Goal: Task Accomplishment & Management: Complete application form

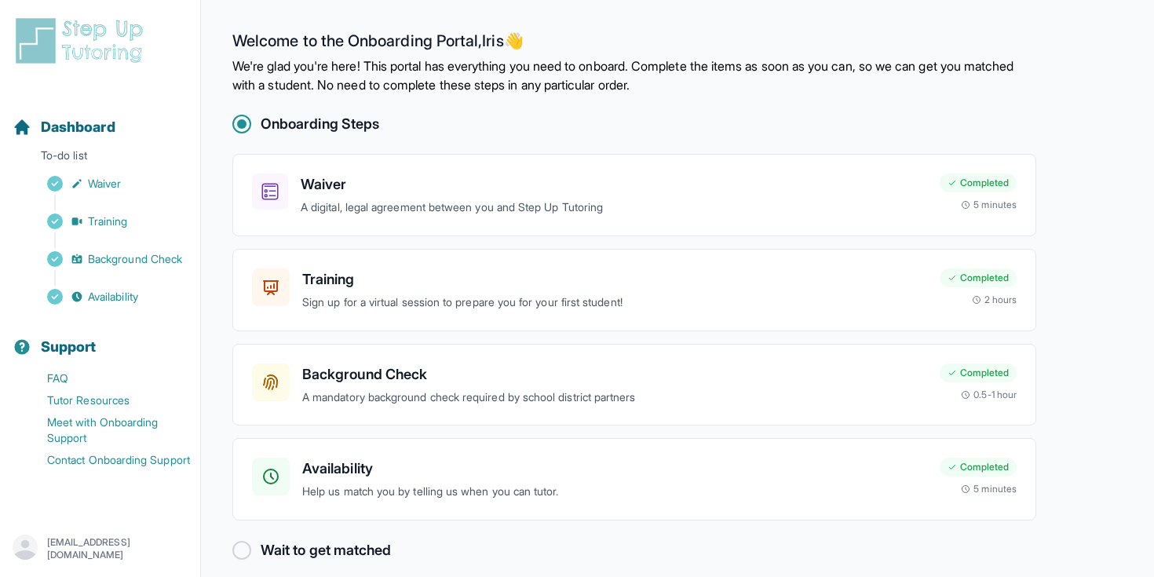
scroll to position [16, 0]
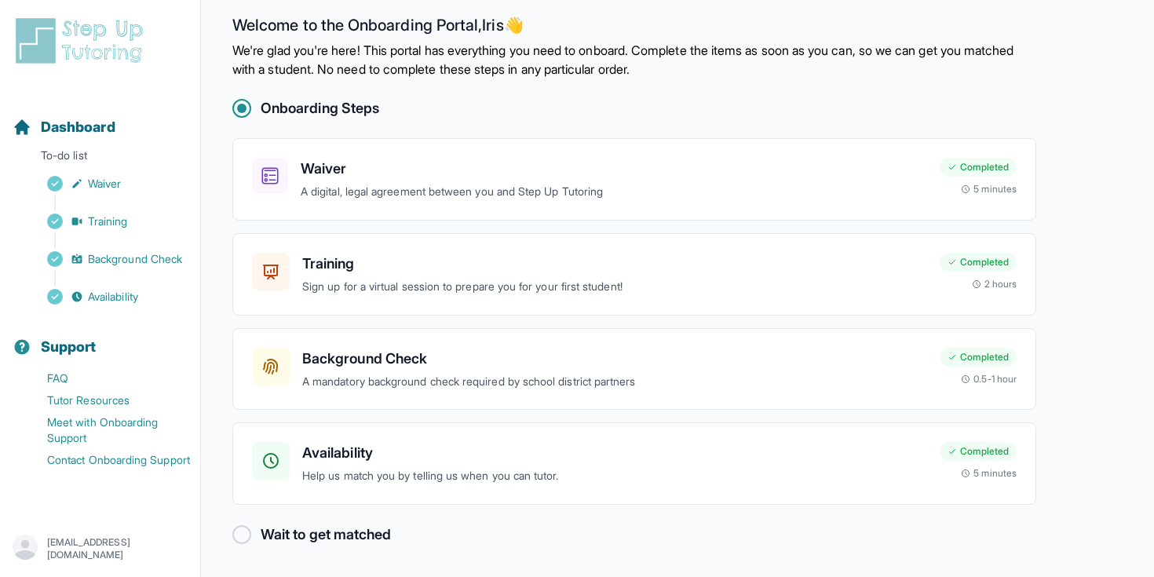
click at [108, 37] on img at bounding box center [83, 41] width 140 height 50
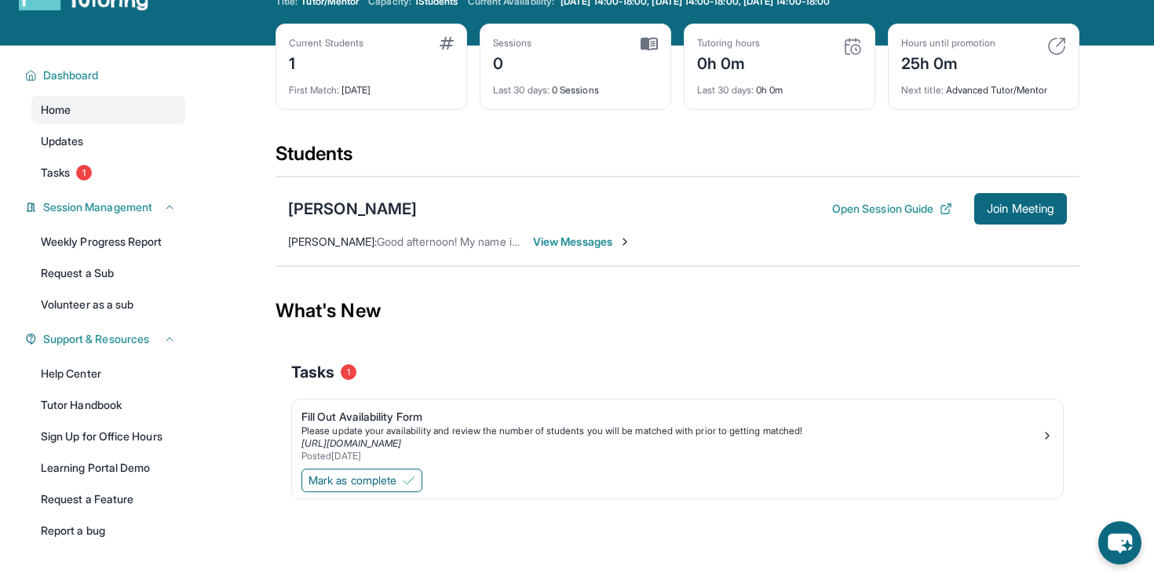
scroll to position [60, 0]
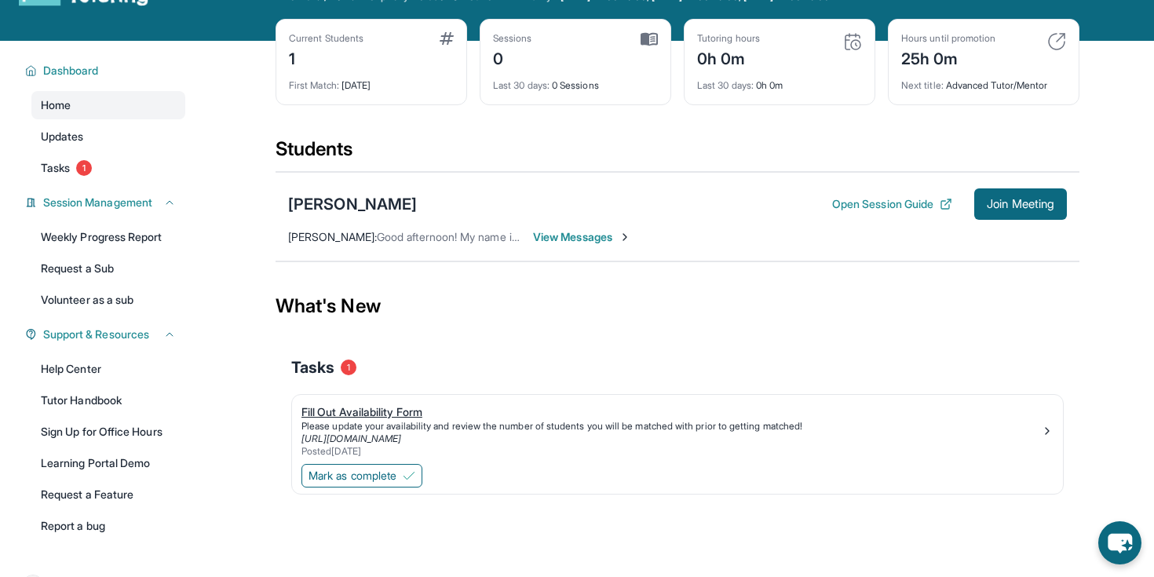
click at [1040, 434] on div "[URL][DOMAIN_NAME]" at bounding box center [672, 439] width 740 height 13
click at [377, 470] on span "Mark as complete" at bounding box center [353, 476] width 88 height 16
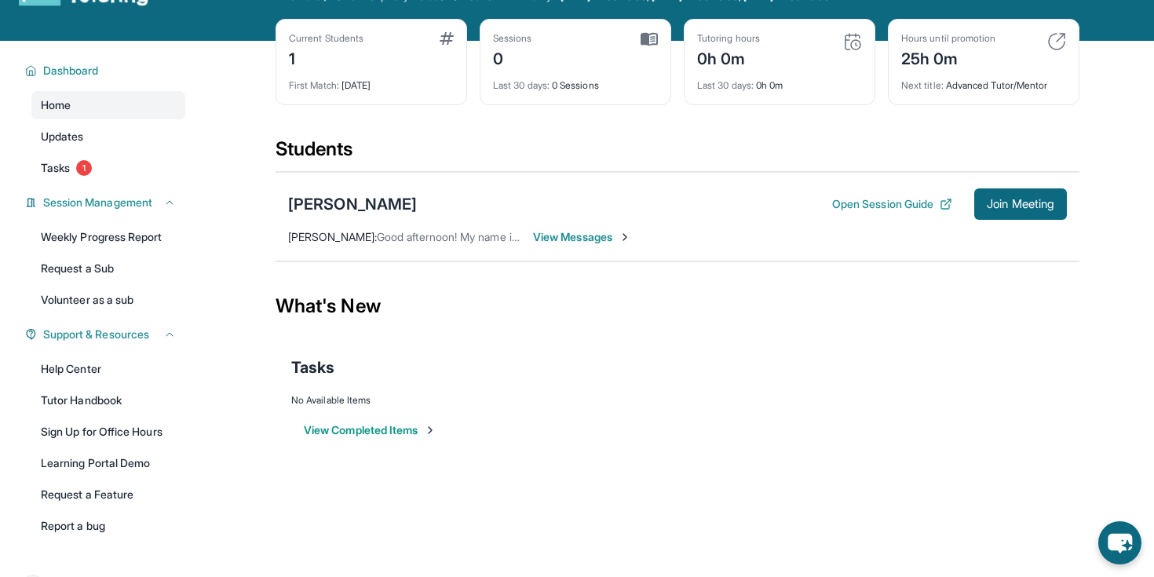
scroll to position [0, 0]
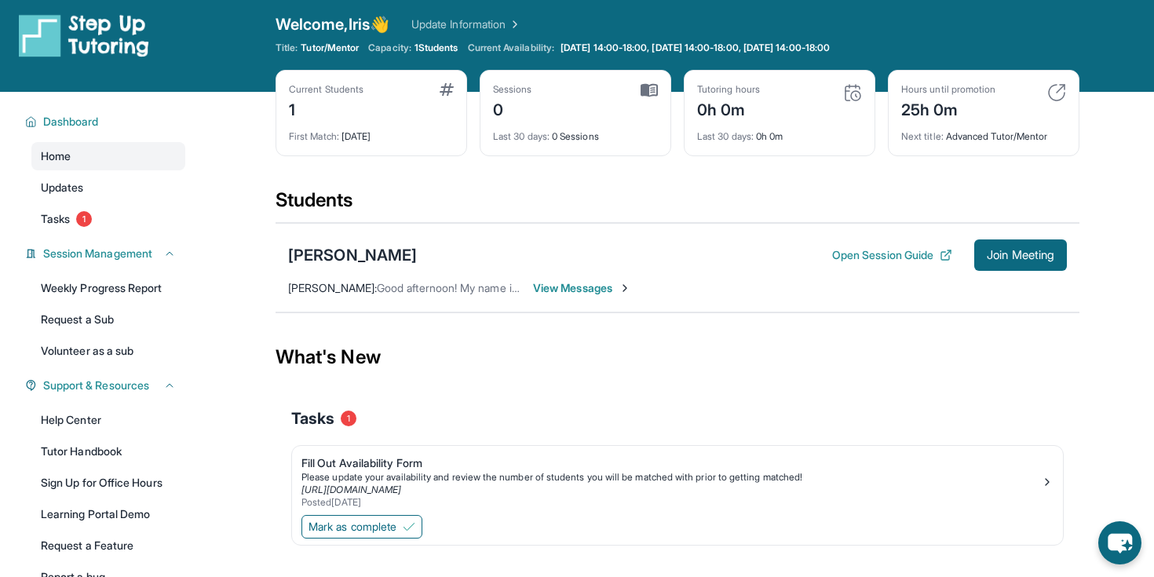
scroll to position [9, 0]
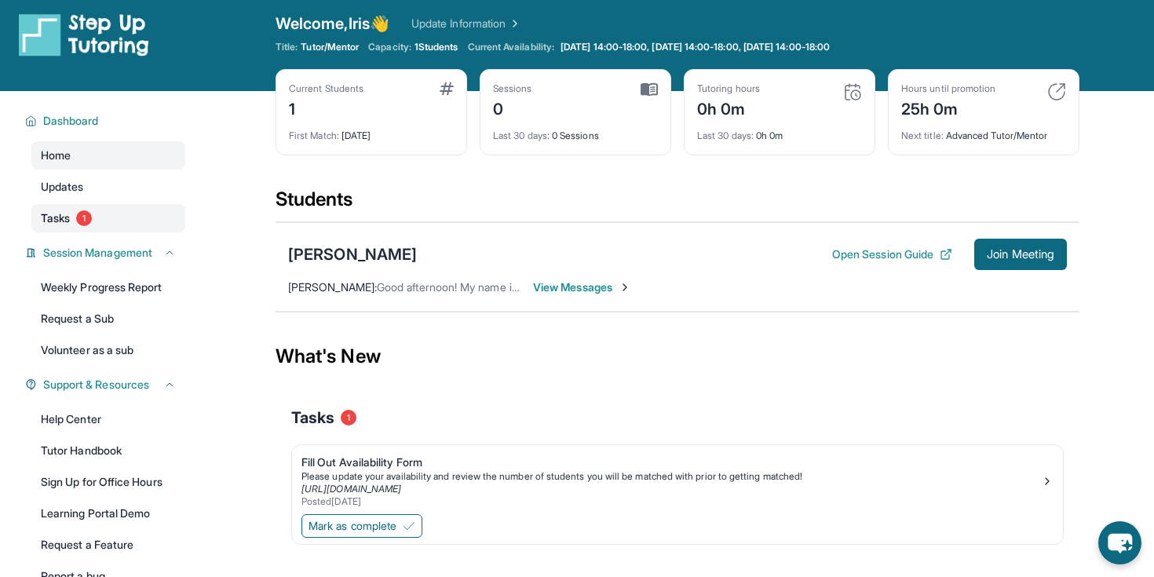
click at [112, 222] on link "Tasks 1" at bounding box center [108, 218] width 154 height 28
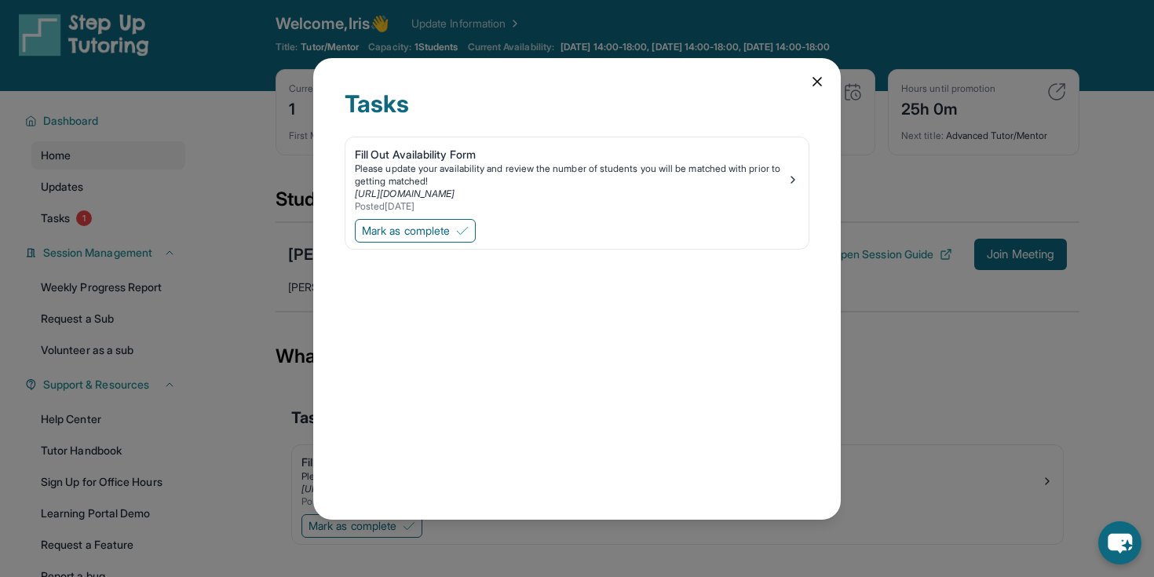
click at [819, 82] on icon at bounding box center [818, 82] width 8 height 8
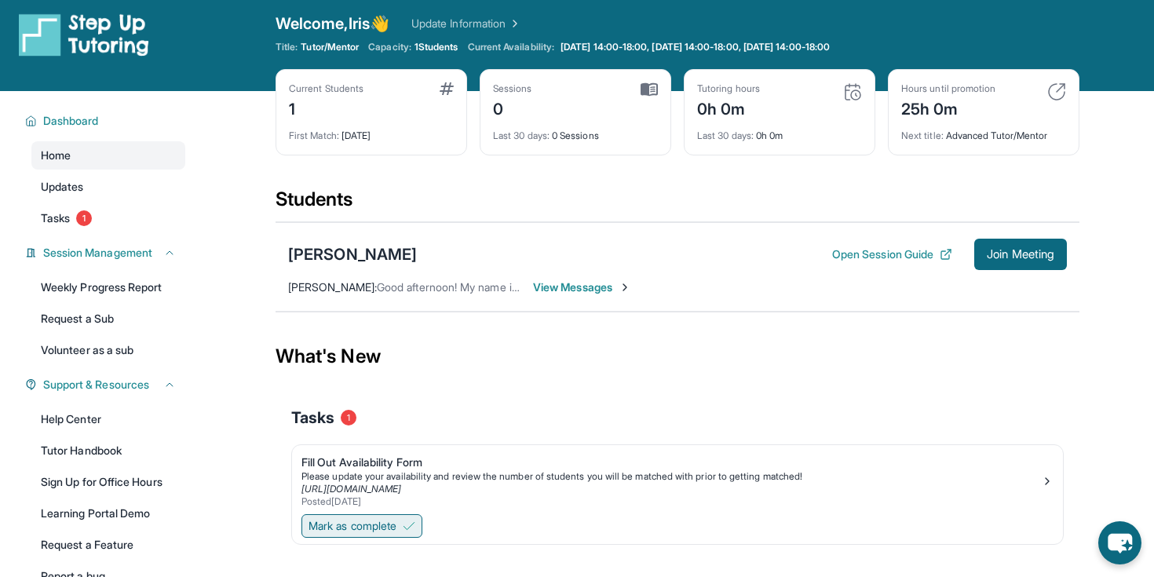
click at [338, 532] on span "Mark as complete" at bounding box center [353, 526] width 88 height 16
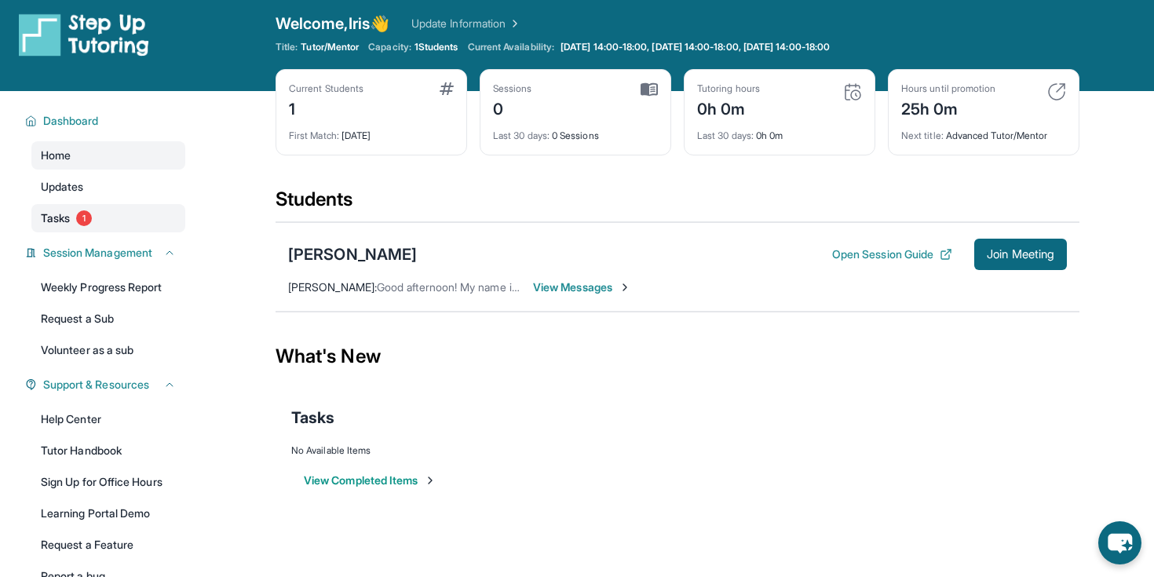
click at [61, 225] on span "Tasks" at bounding box center [55, 218] width 29 height 16
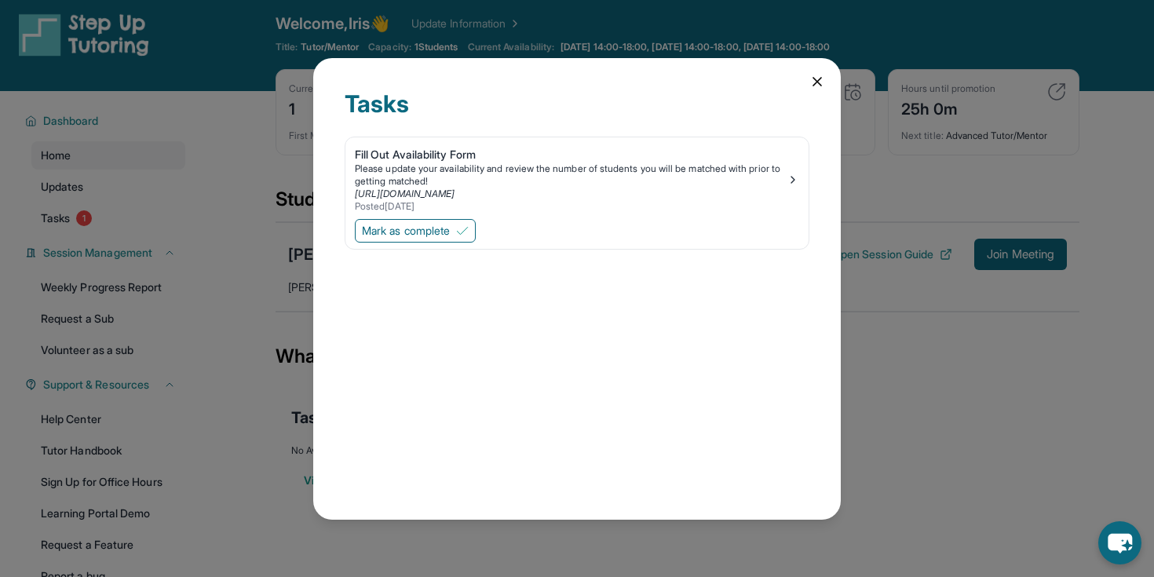
click at [828, 75] on div "Tasks Fill Out Availability Form Please update your availability and review the…" at bounding box center [577, 289] width 528 height 462
click at [816, 78] on icon at bounding box center [818, 82] width 16 height 16
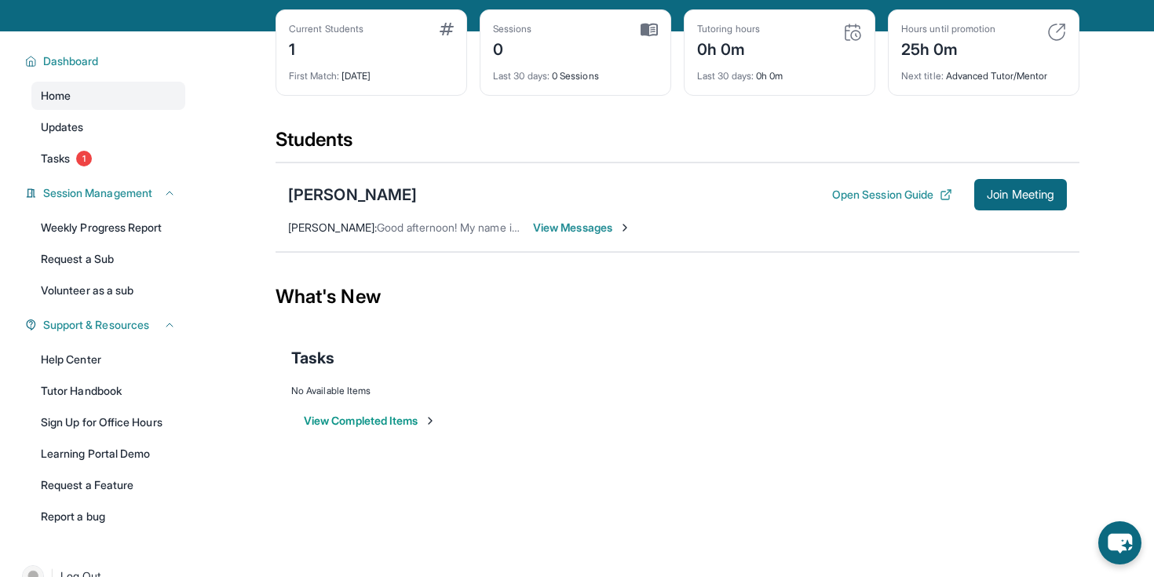
scroll to position [68, 0]
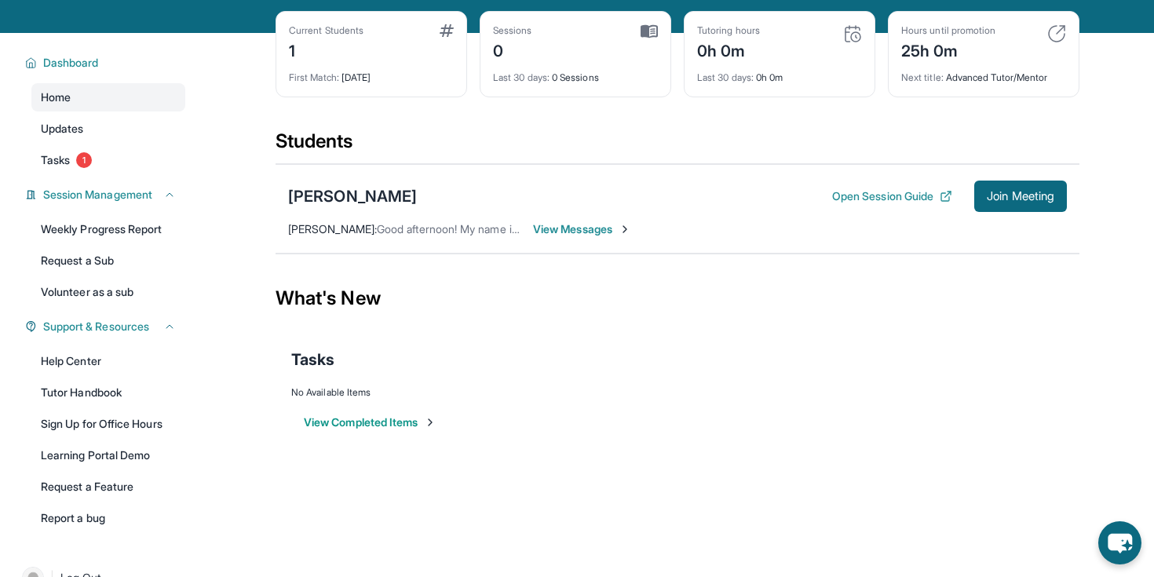
click at [593, 230] on span "View Messages" at bounding box center [582, 229] width 98 height 16
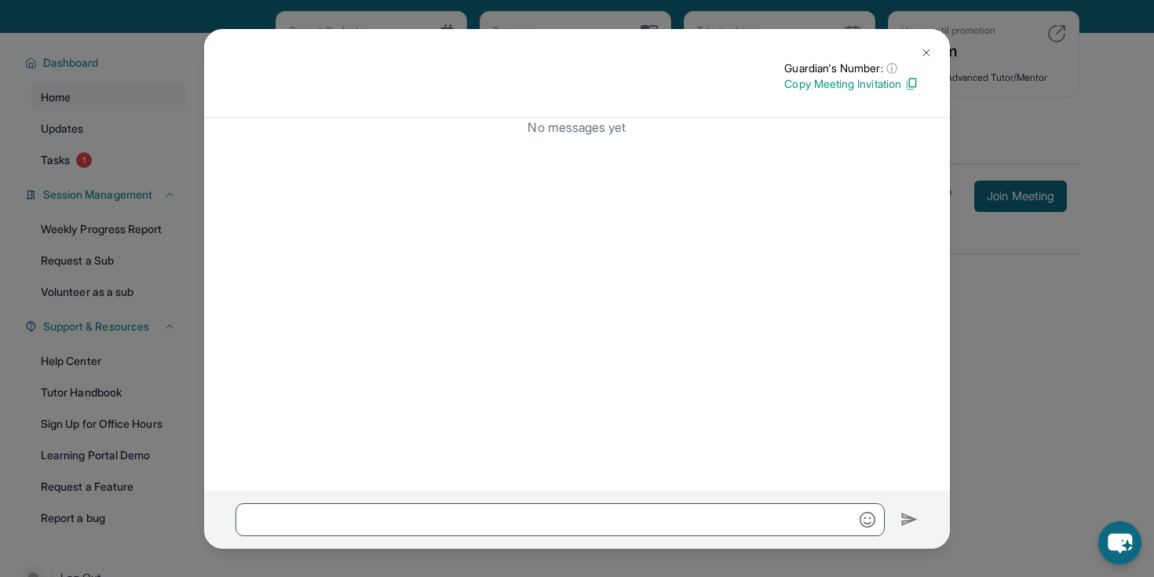
click at [931, 52] on img at bounding box center [926, 52] width 13 height 13
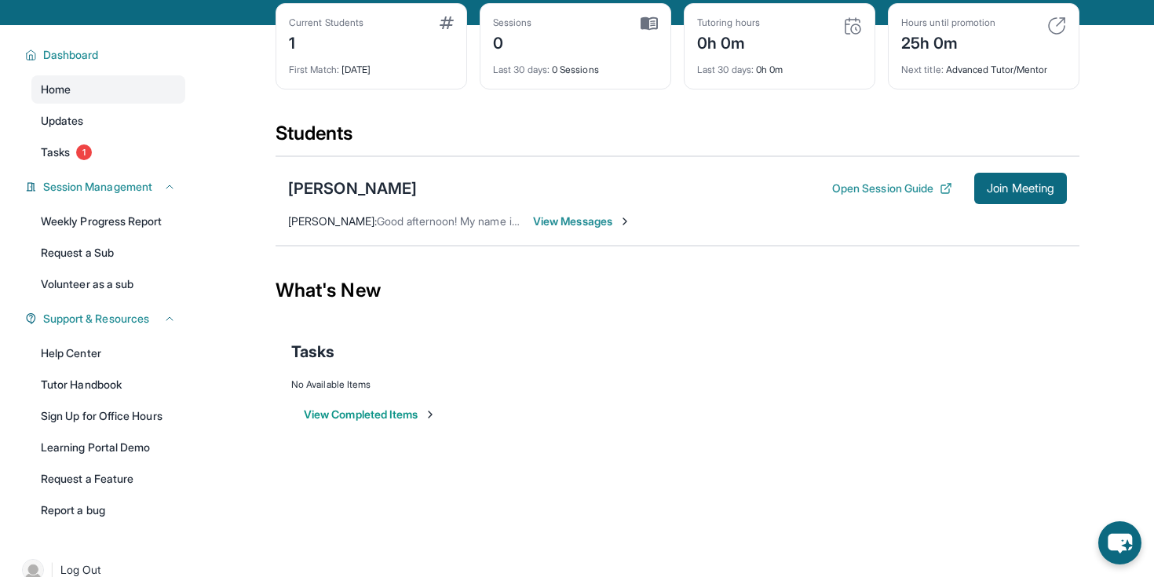
scroll to position [0, 0]
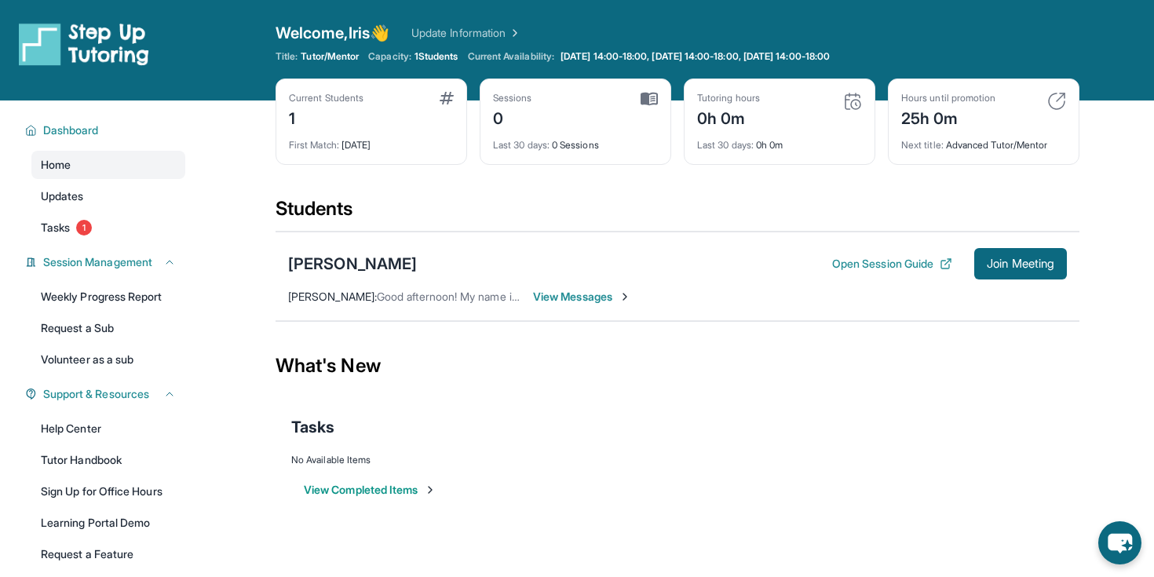
click at [602, 218] on div "Students" at bounding box center [678, 213] width 804 height 35
click at [99, 122] on span "Dashboard" at bounding box center [71, 130] width 56 height 16
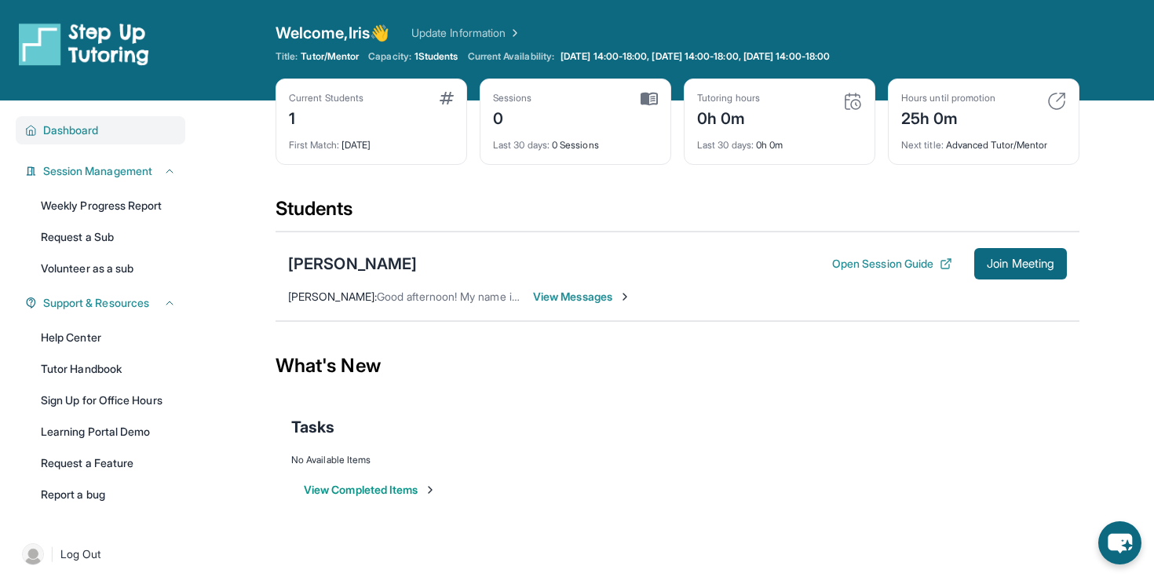
click at [90, 124] on span "Dashboard" at bounding box center [71, 130] width 56 height 16
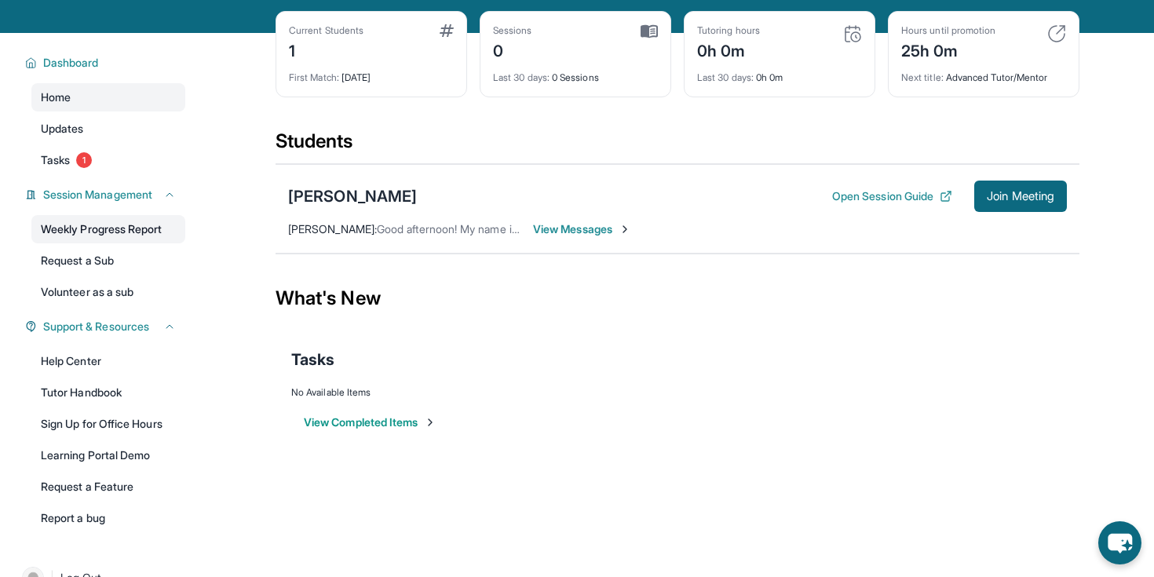
scroll to position [101, 0]
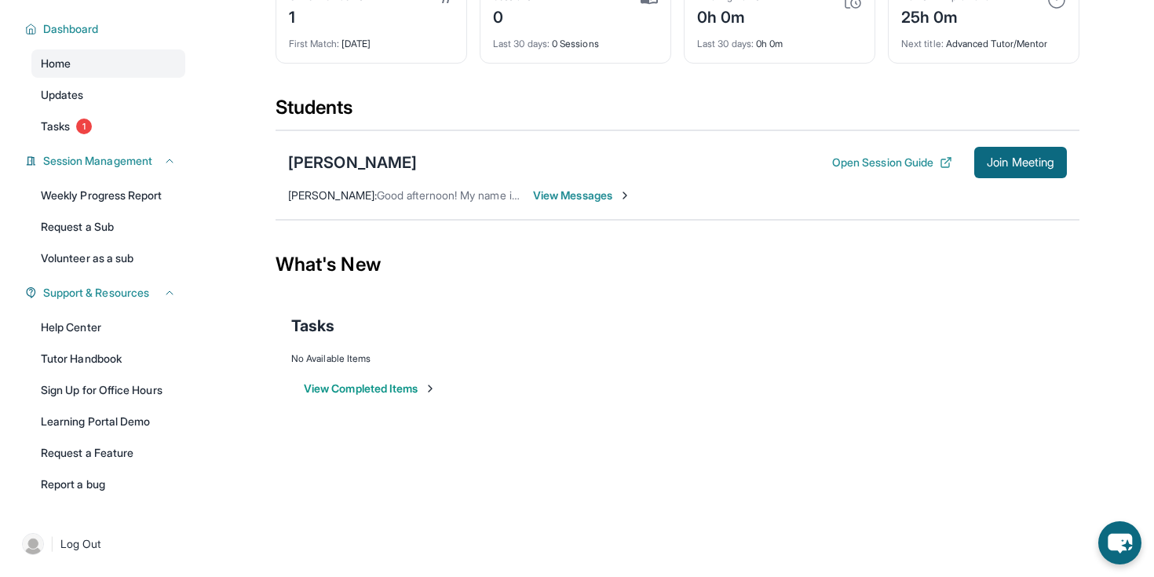
click at [867, 153] on div "Open Session Guide Join Meeting" at bounding box center [949, 162] width 235 height 31
click at [862, 164] on button "Open Session Guide" at bounding box center [892, 163] width 120 height 16
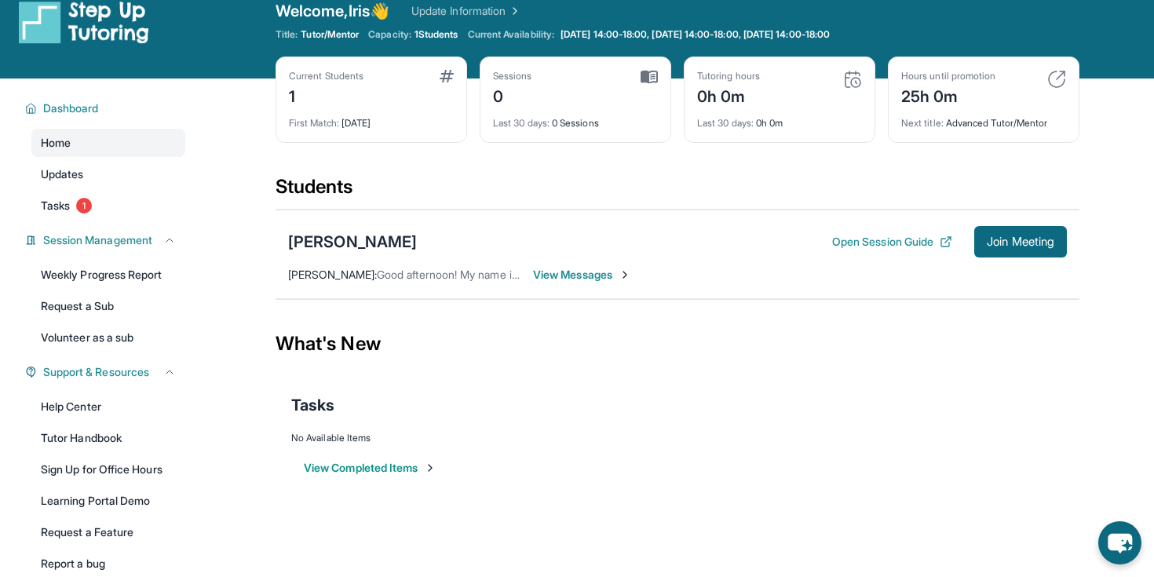
scroll to position [0, 0]
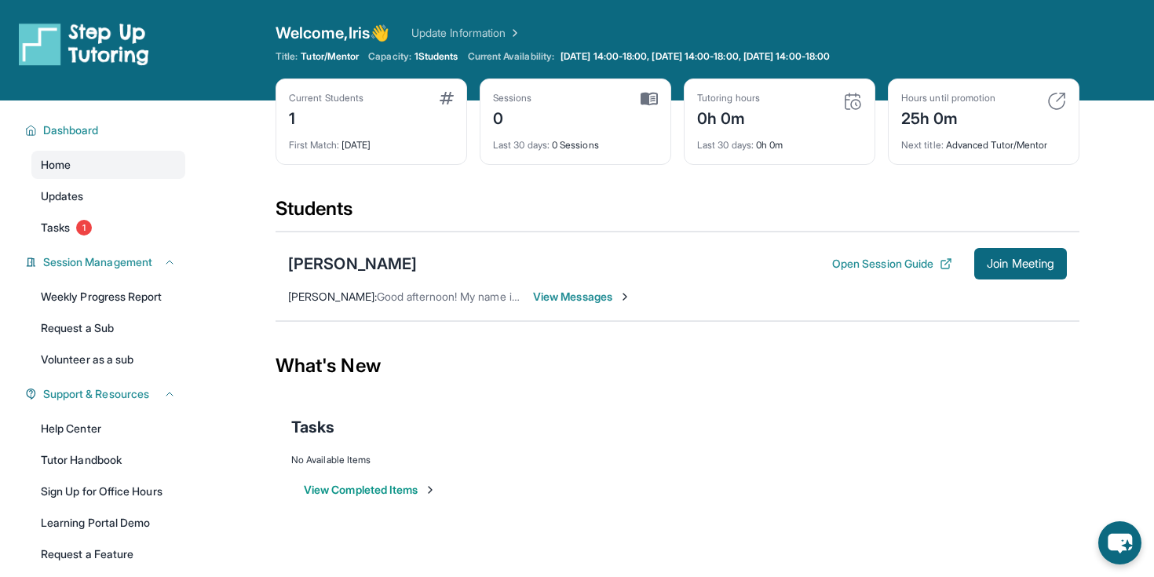
click at [415, 97] on div "Current Students 1" at bounding box center [371, 111] width 165 height 38
click at [448, 101] on img at bounding box center [447, 98] width 14 height 13
click at [304, 116] on div "1" at bounding box center [326, 116] width 75 height 25
click at [781, 215] on div "Students" at bounding box center [678, 213] width 804 height 35
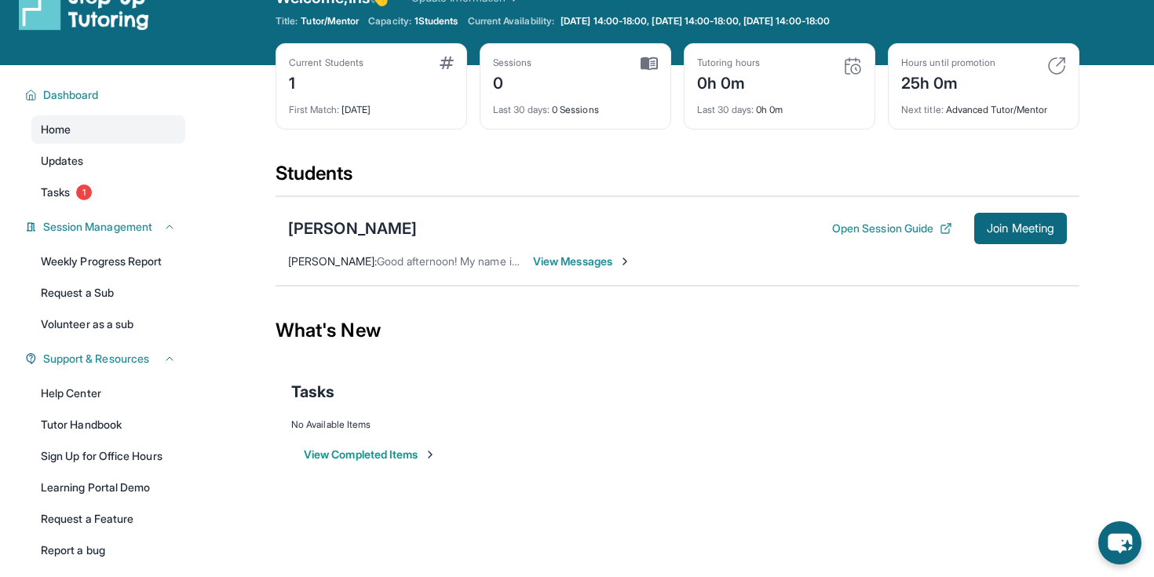
scroll to position [38, 0]
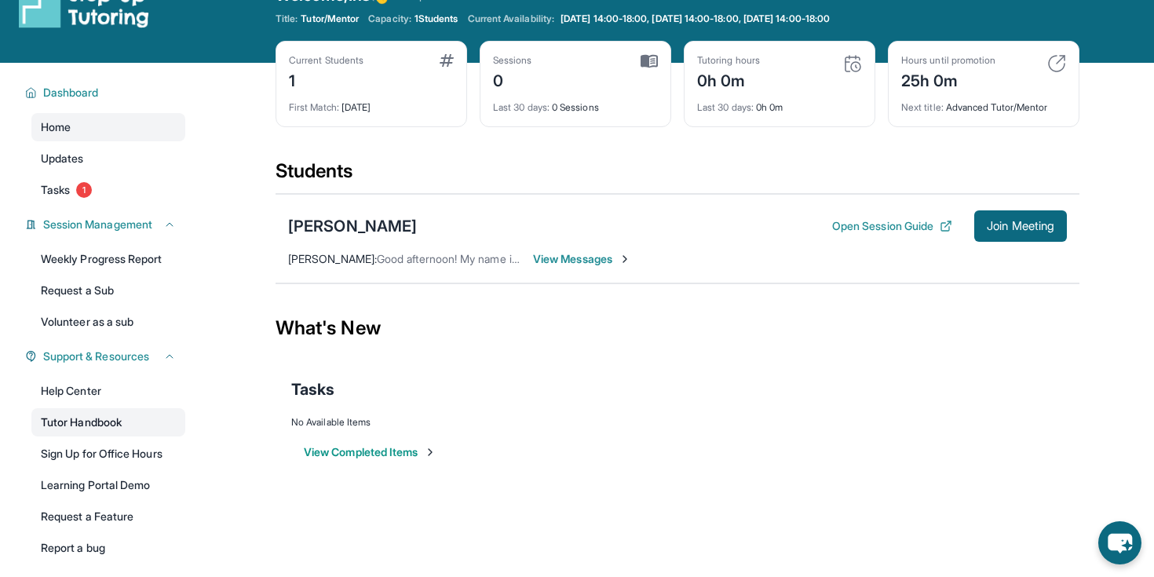
click at [92, 425] on link "Tutor Handbook" at bounding box center [108, 422] width 154 height 28
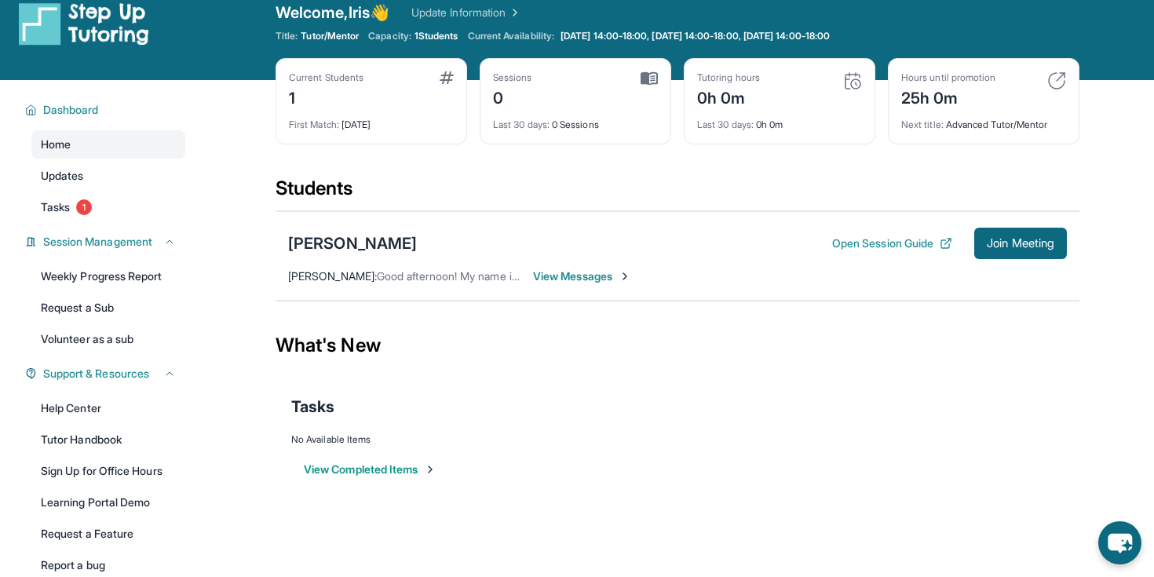
scroll to position [16, 0]
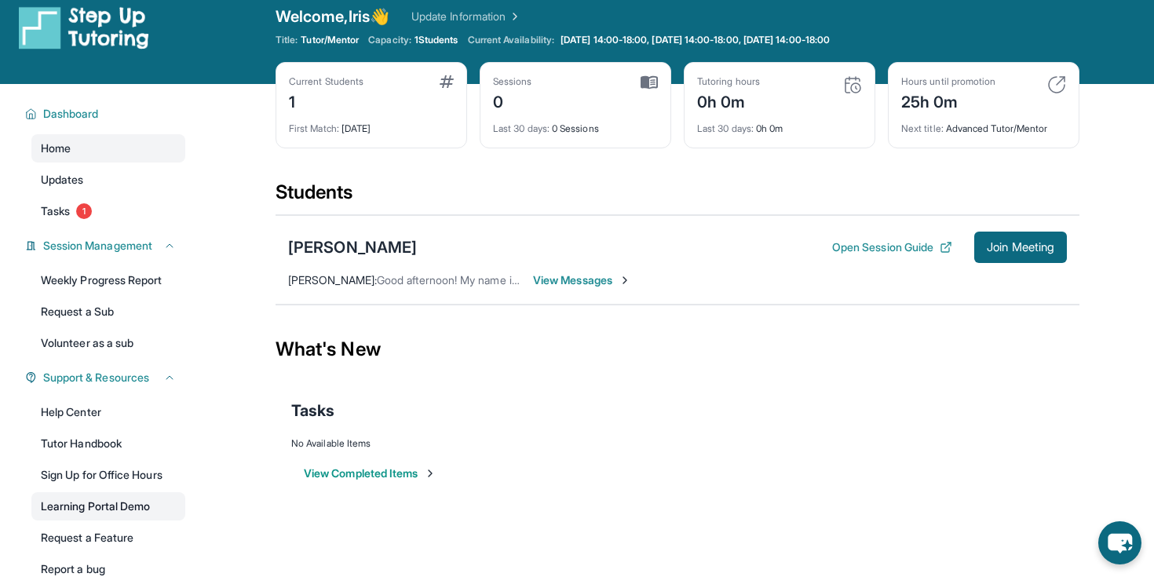
click at [109, 511] on link "Learning Portal Demo" at bounding box center [108, 506] width 154 height 28
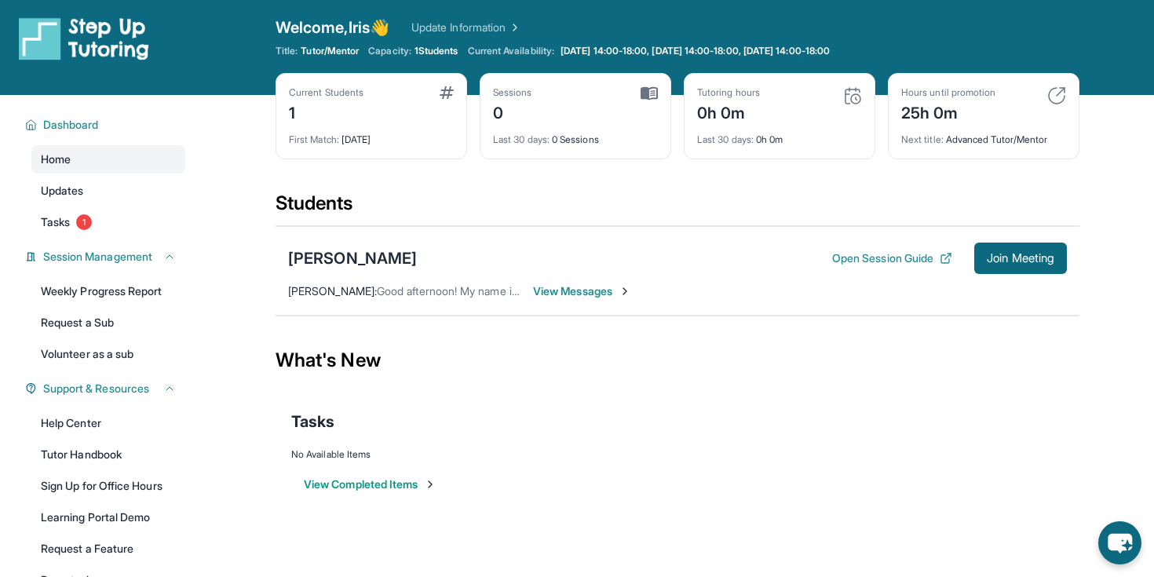
scroll to position [5, 0]
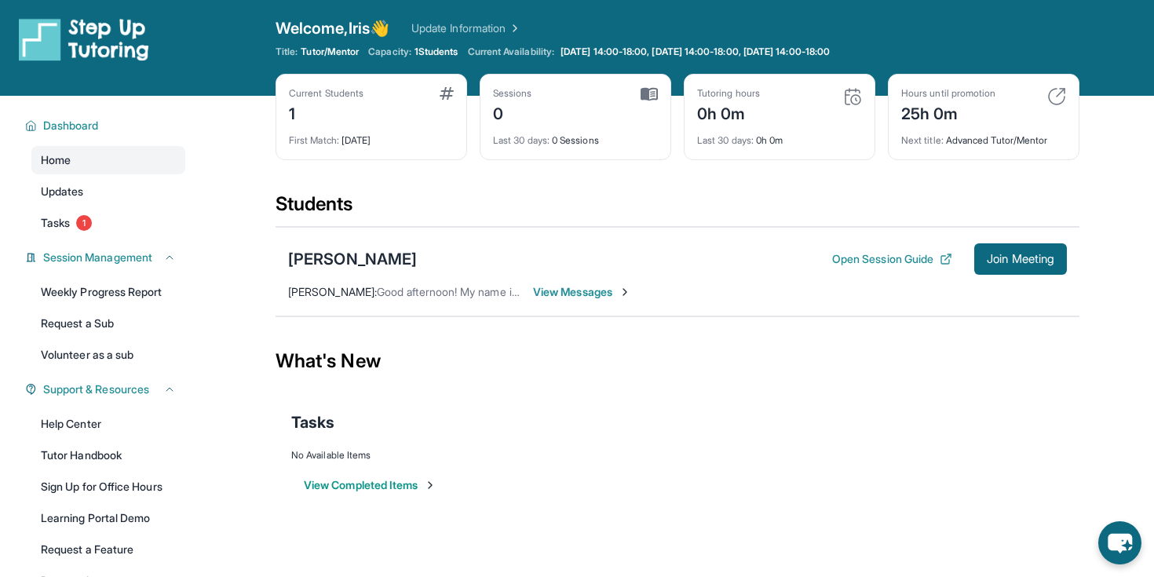
click at [847, 101] on img at bounding box center [852, 96] width 19 height 19
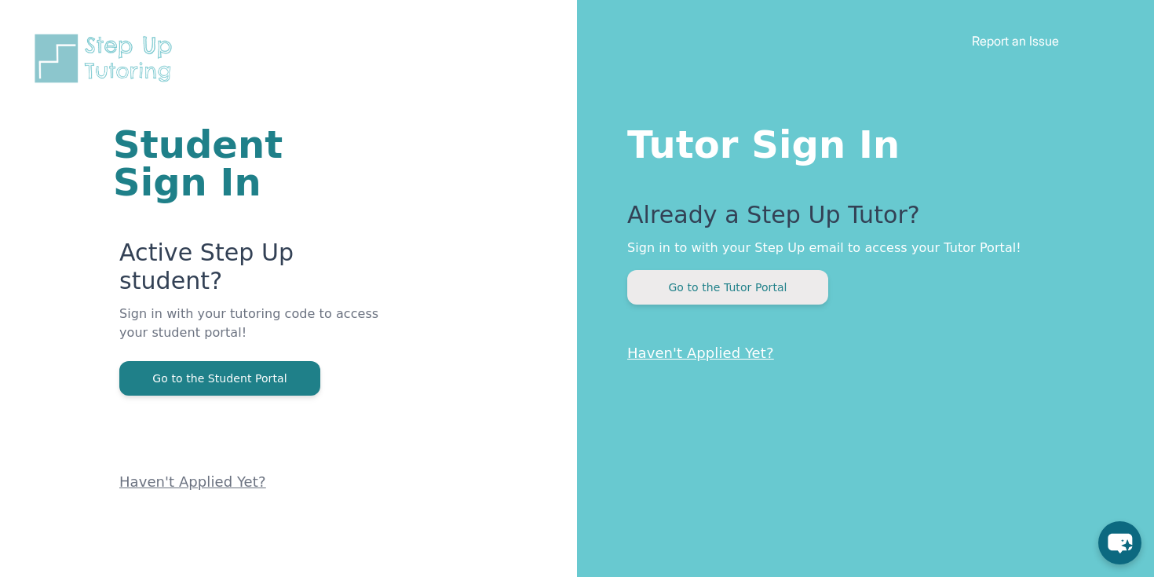
click at [755, 283] on button "Go to the Tutor Portal" at bounding box center [727, 287] width 201 height 35
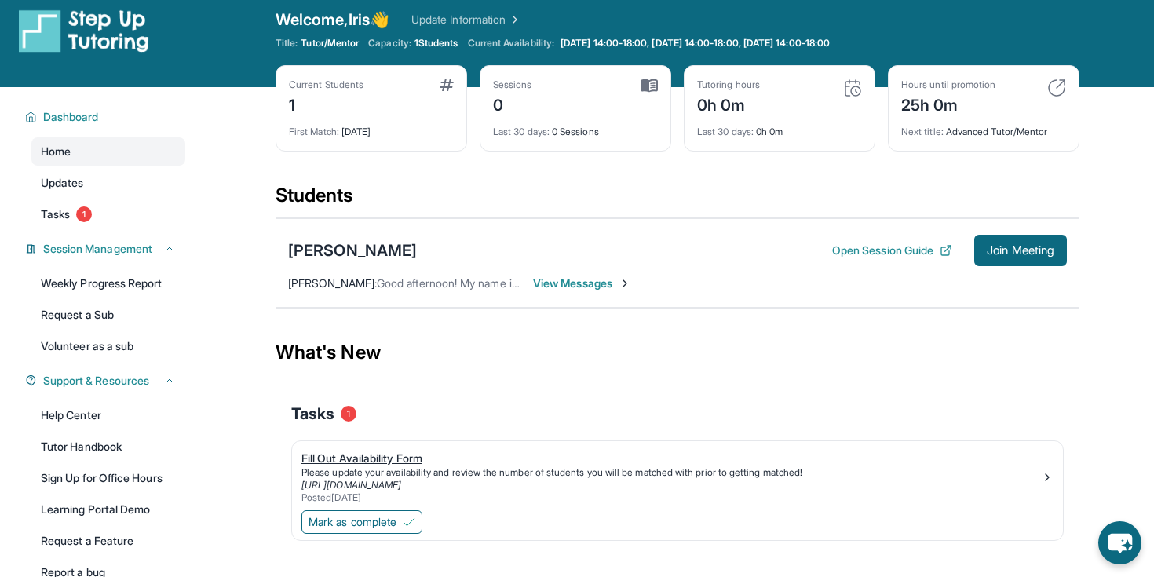
scroll to position [16, 0]
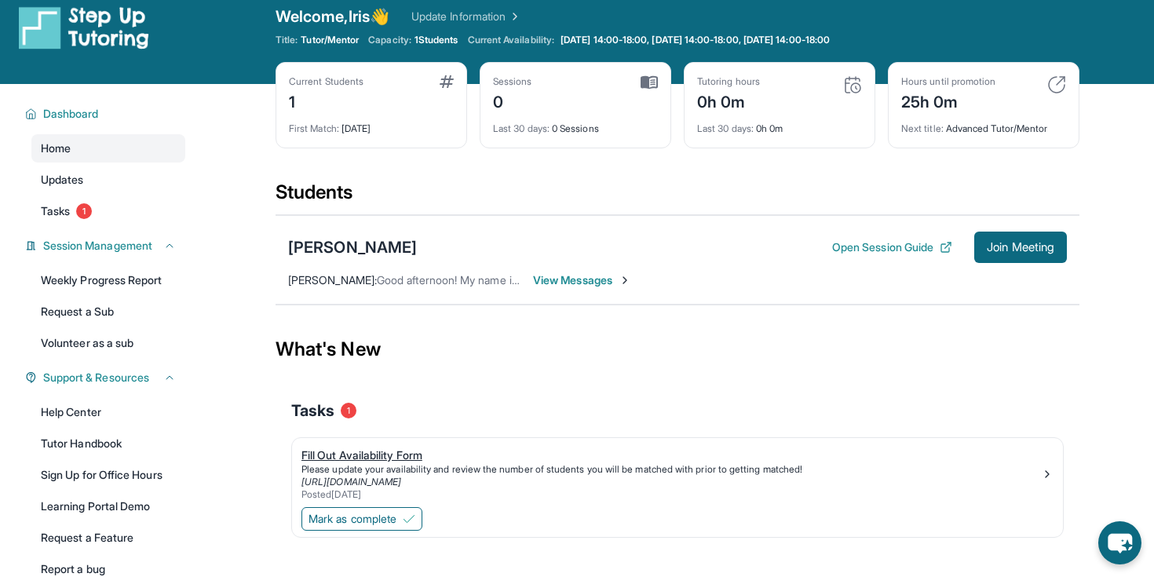
click at [1042, 473] on img at bounding box center [1047, 474] width 13 height 13
click at [474, 13] on link "Update Information" at bounding box center [466, 17] width 110 height 16
click at [560, 276] on span "View Messages" at bounding box center [582, 280] width 98 height 16
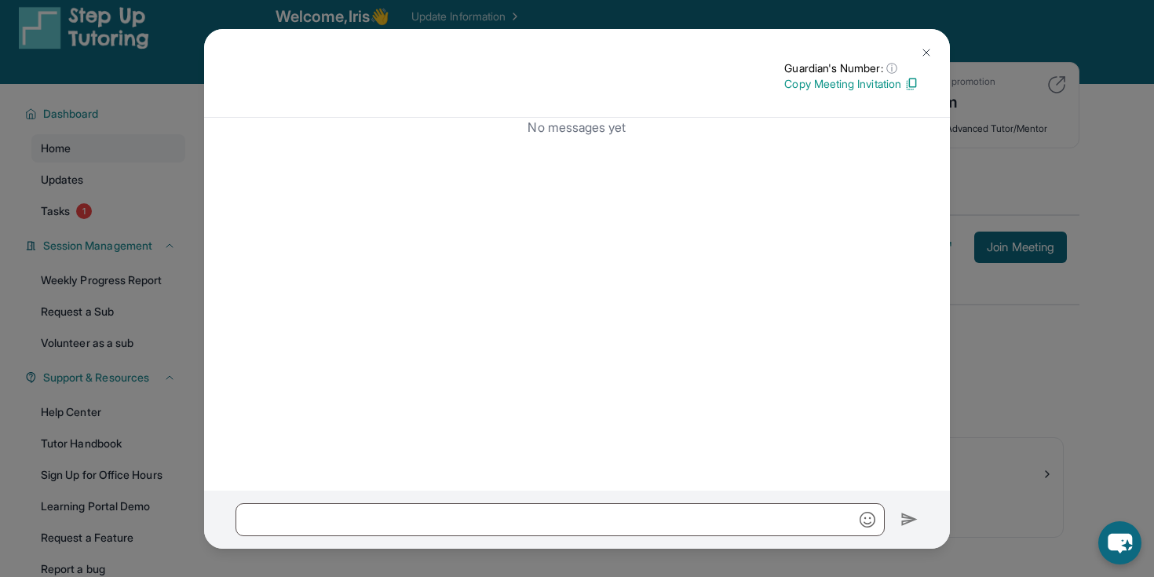
click at [935, 51] on button at bounding box center [926, 52] width 31 height 31
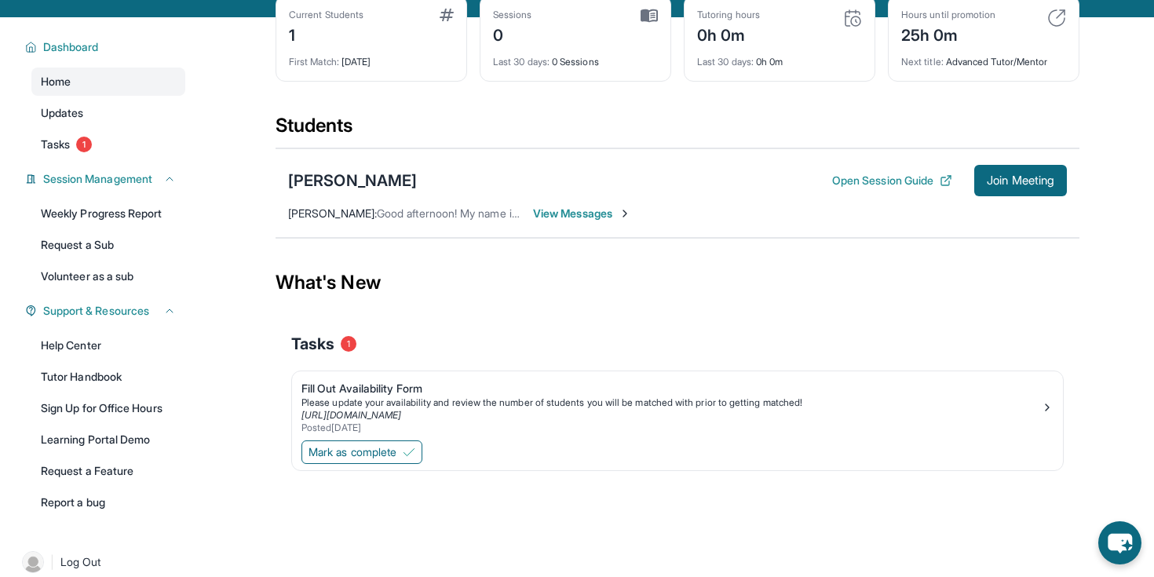
scroll to position [78, 0]
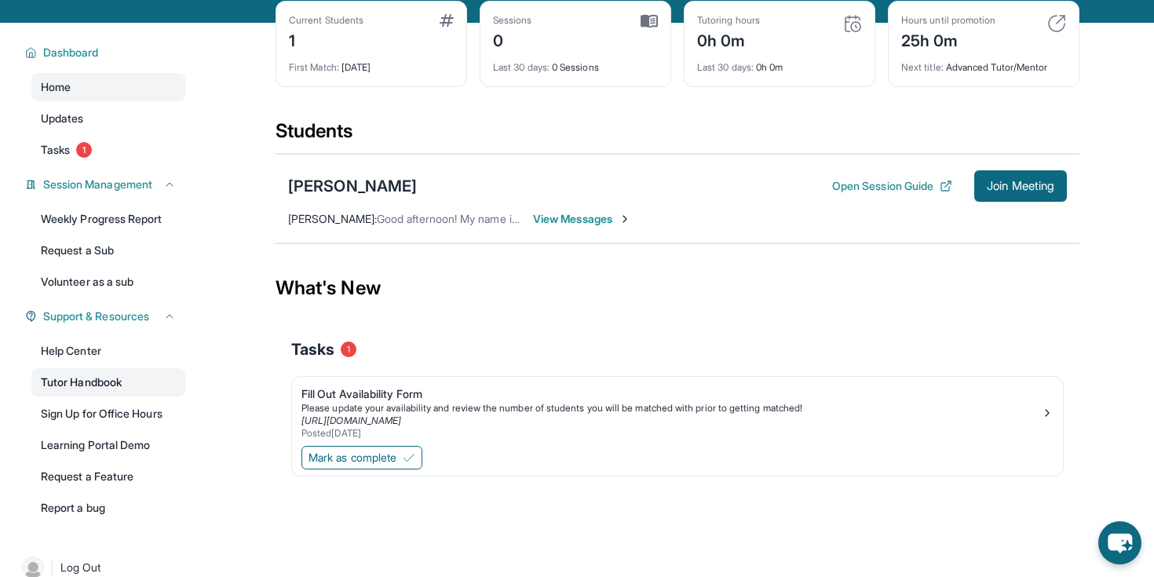
click at [112, 379] on link "Tutor Handbook" at bounding box center [108, 382] width 154 height 28
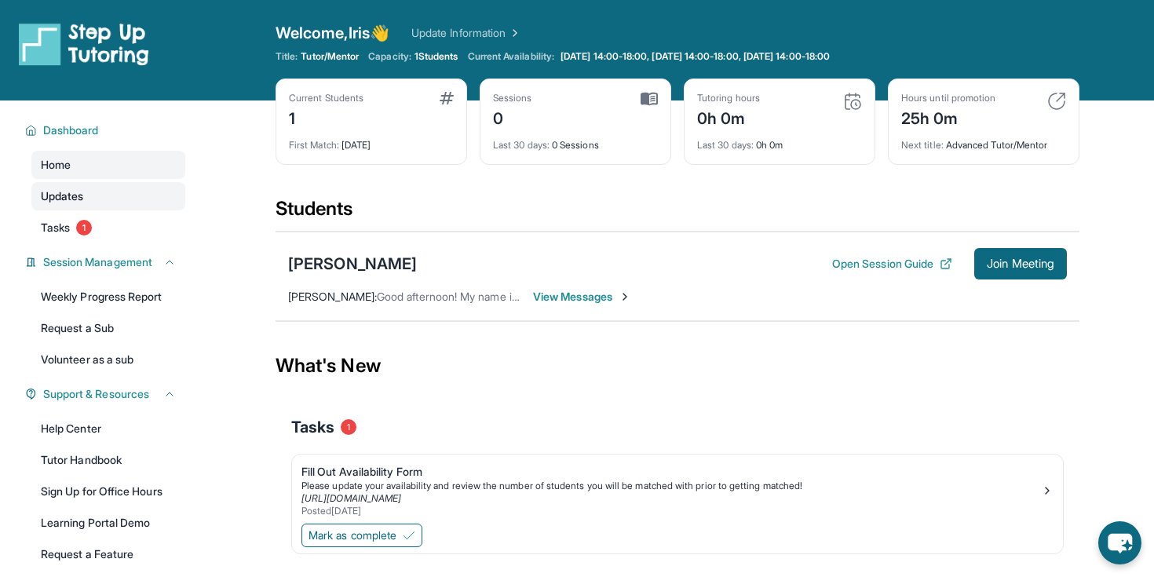
click at [71, 197] on span "Updates" at bounding box center [62, 196] width 43 height 16
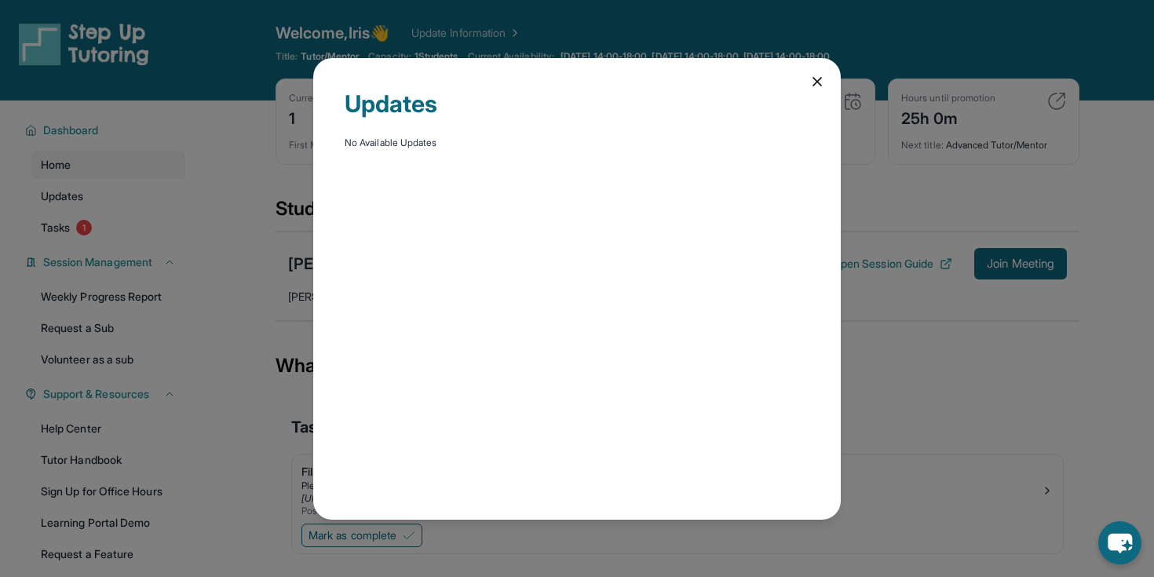
click at [819, 78] on icon at bounding box center [818, 82] width 8 height 8
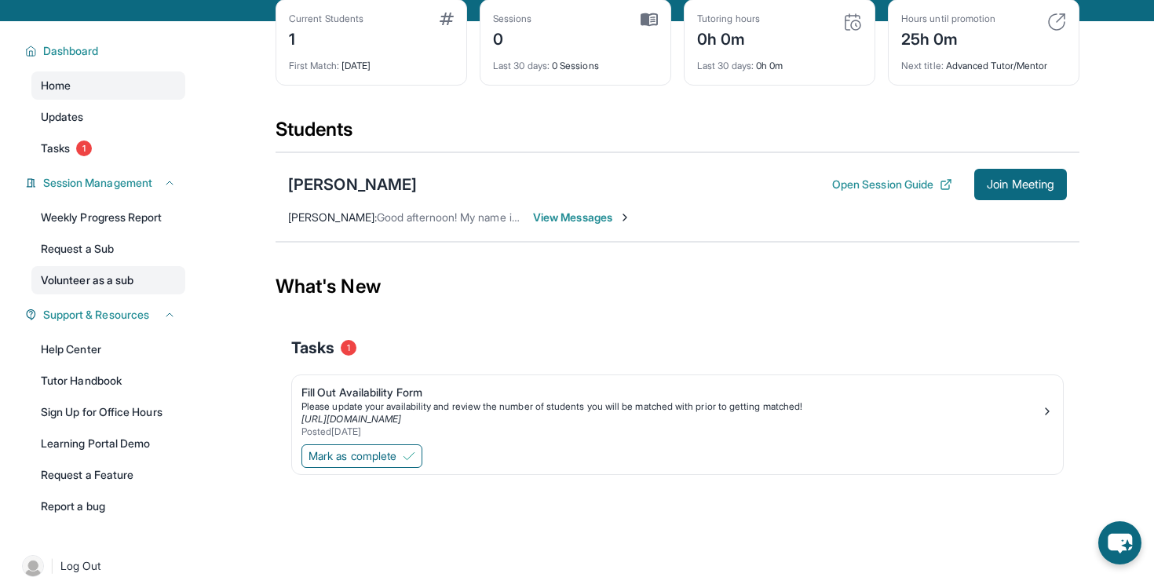
scroll to position [85, 0]
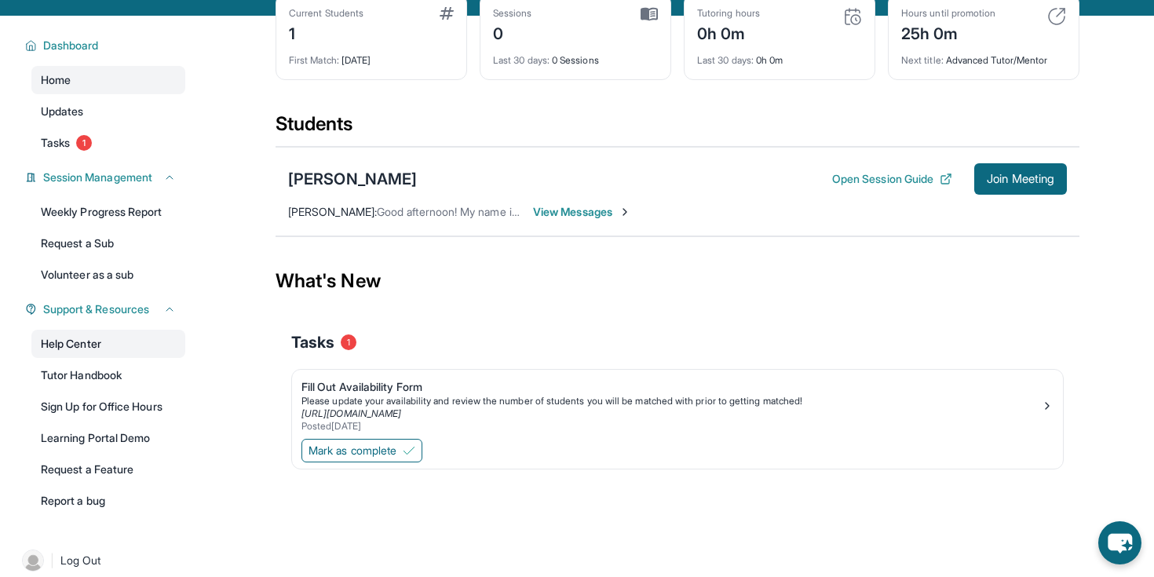
click at [92, 349] on link "Help Center" at bounding box center [108, 344] width 154 height 28
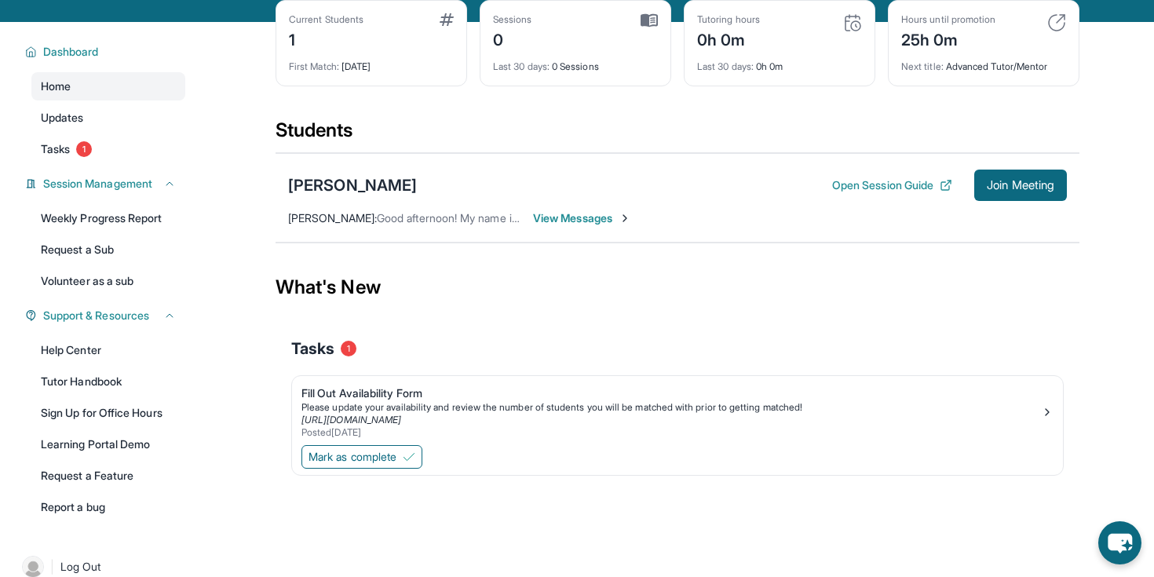
scroll to position [74, 0]
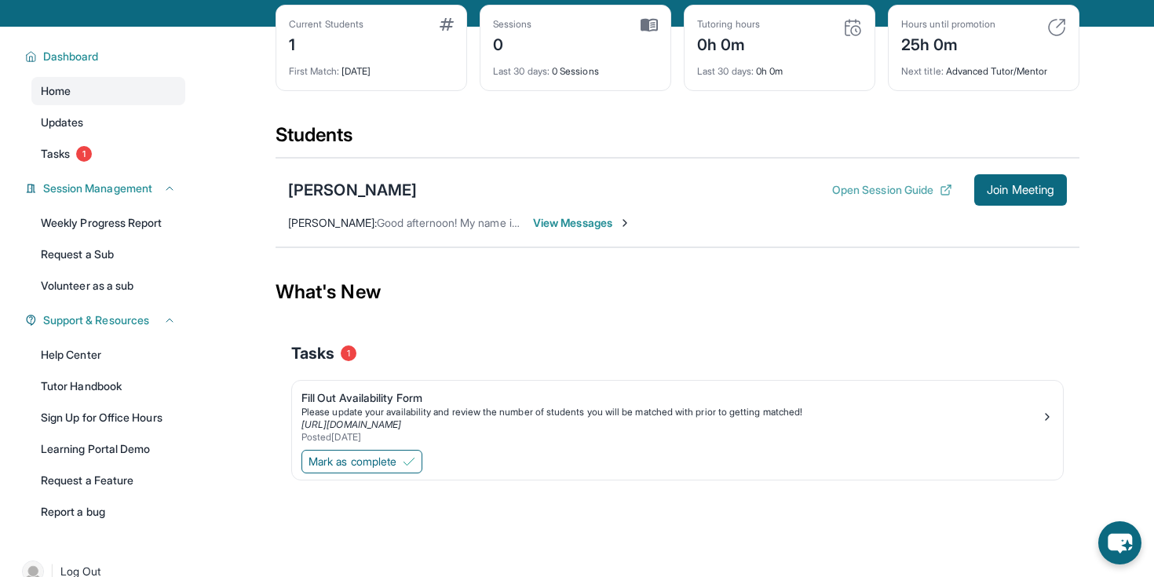
click at [882, 191] on button "Open Session Guide" at bounding box center [892, 190] width 120 height 16
click at [153, 421] on link "Sign Up for Office Hours" at bounding box center [108, 418] width 154 height 28
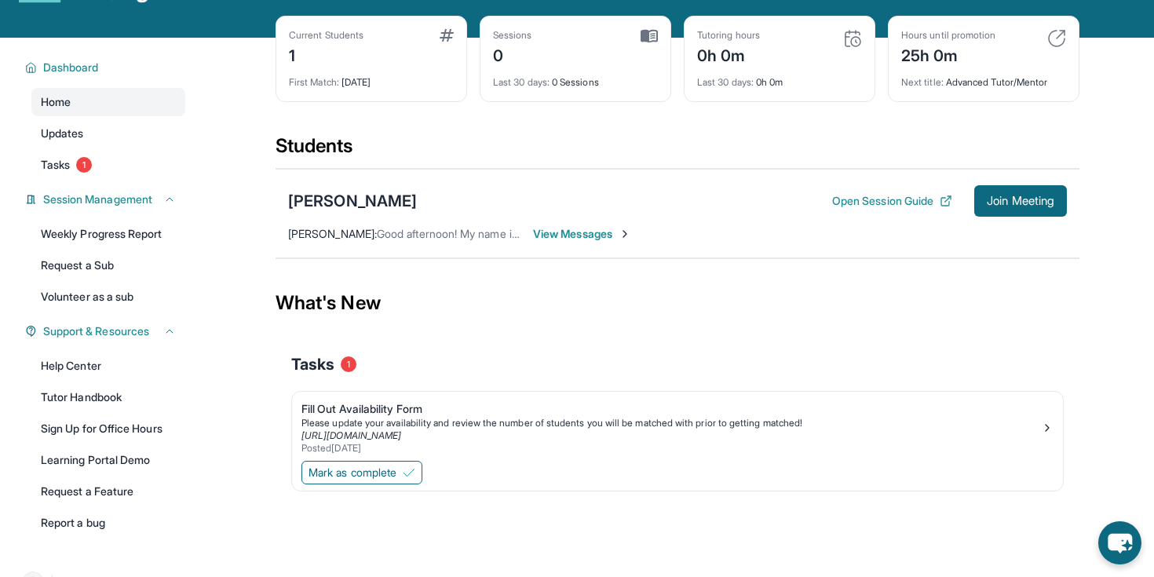
scroll to position [0, 0]
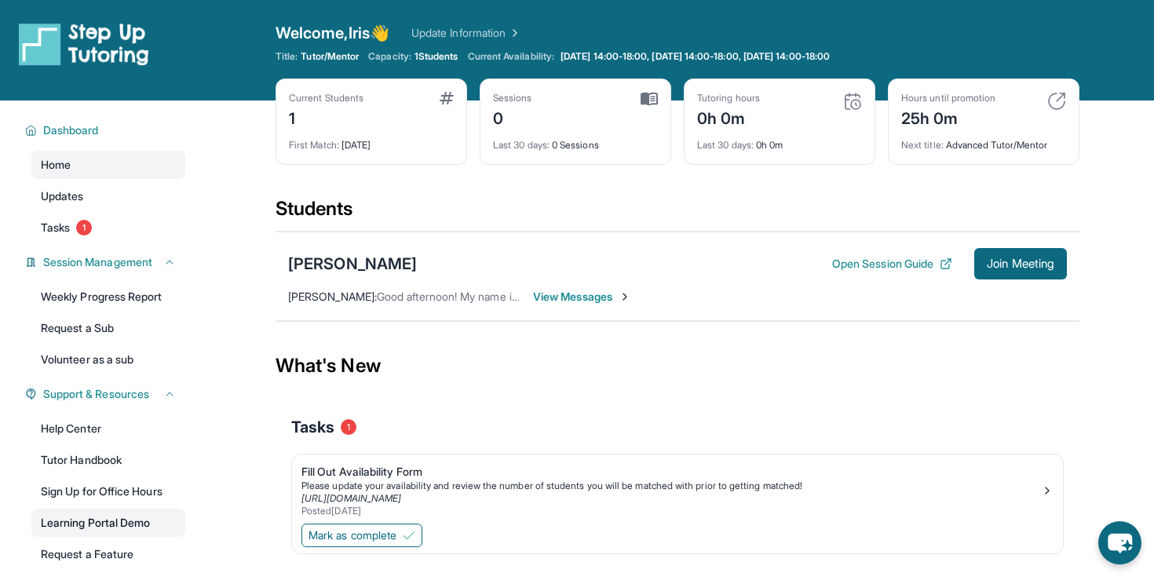
click at [51, 526] on link "Learning Portal Demo" at bounding box center [108, 523] width 154 height 28
click at [1026, 262] on span "Join Meeting" at bounding box center [1021, 263] width 68 height 9
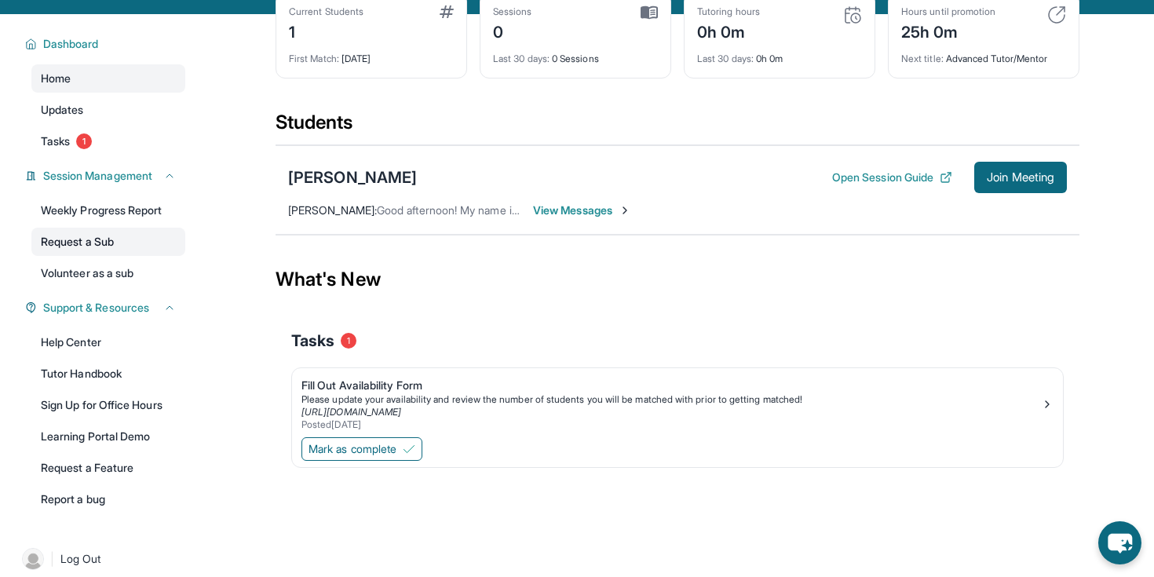
scroll to position [79, 0]
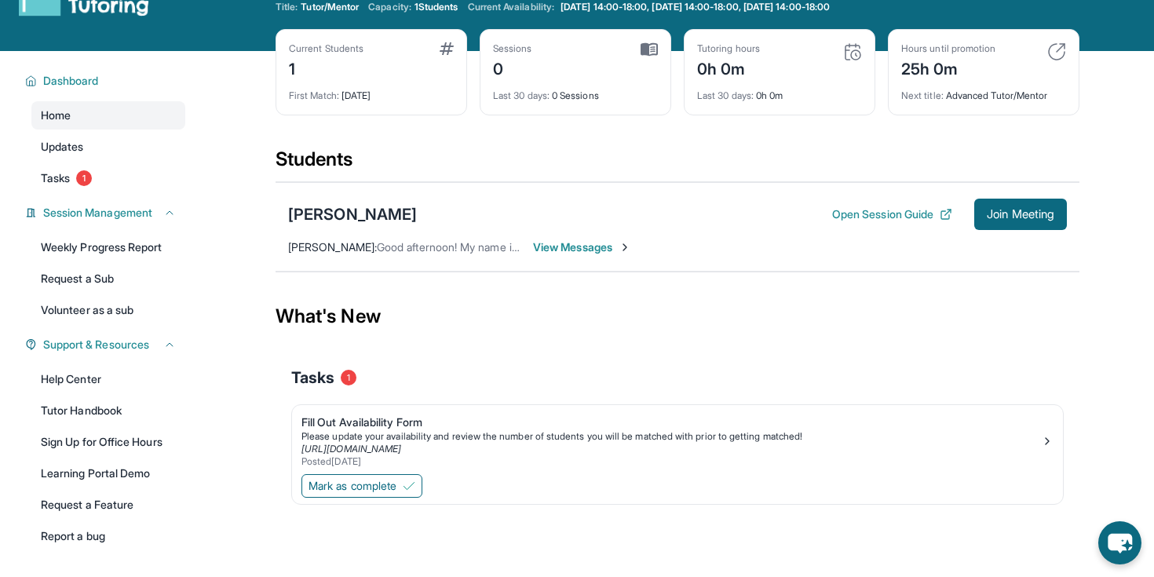
scroll to position [52, 0]
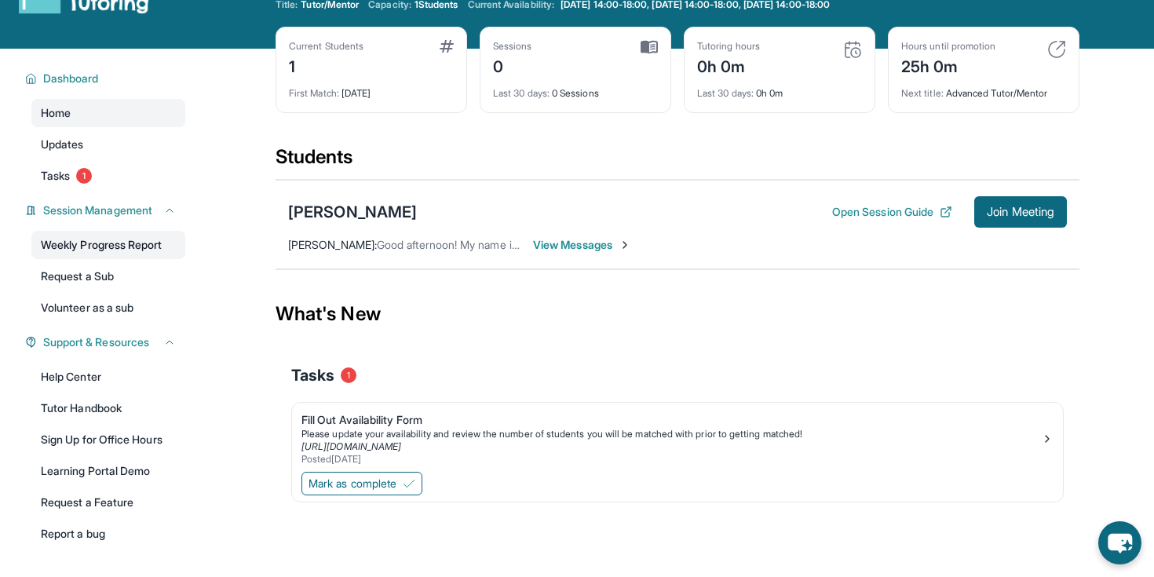
click at [154, 243] on link "Weekly Progress Report" at bounding box center [108, 245] width 154 height 28
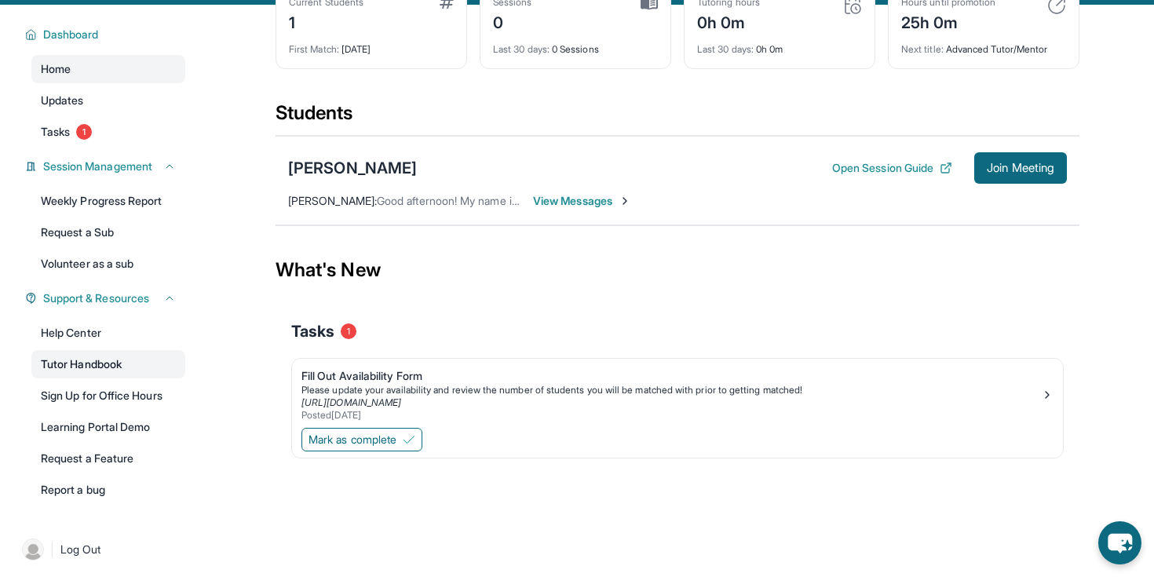
scroll to position [101, 0]
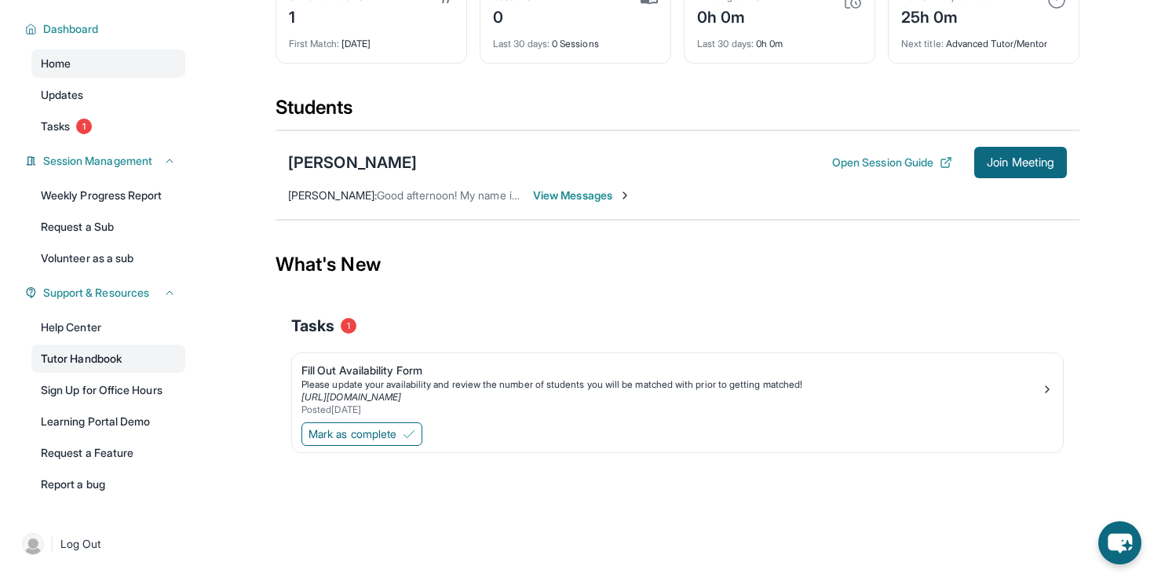
click at [103, 413] on link "Learning Portal Demo" at bounding box center [108, 422] width 154 height 28
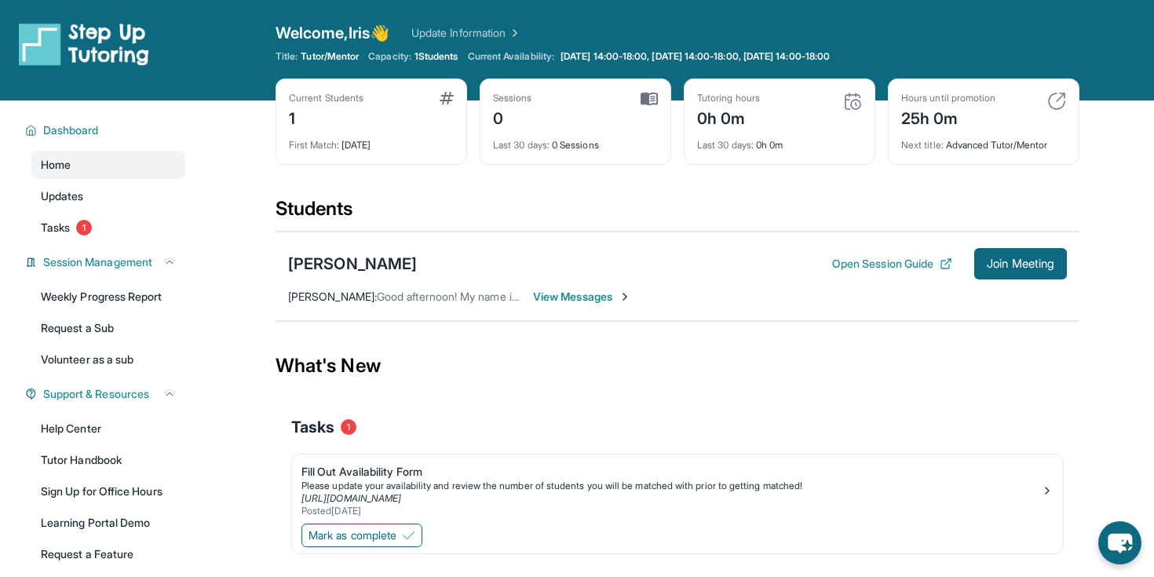
click at [470, 30] on link "Update Information" at bounding box center [466, 33] width 110 height 16
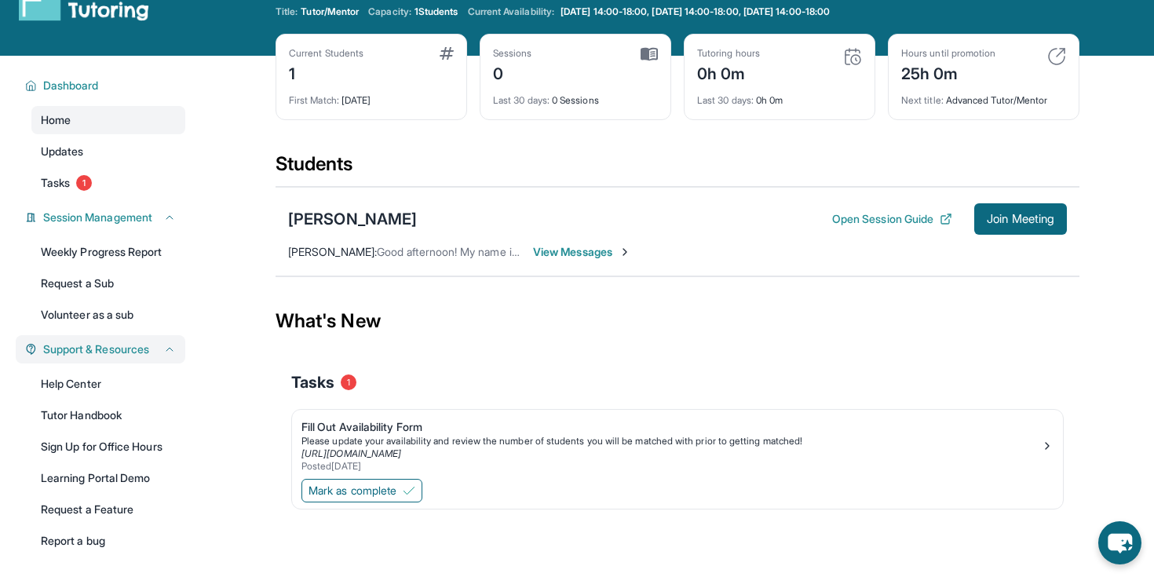
scroll to position [50, 0]
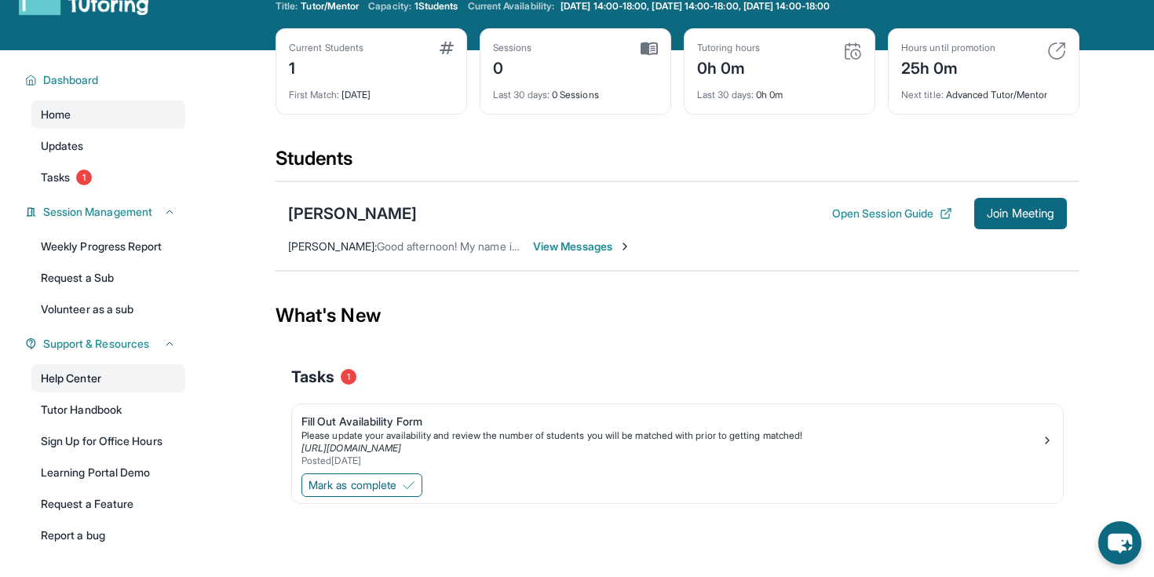
click at [110, 376] on link "Help Center" at bounding box center [108, 378] width 154 height 28
click at [588, 247] on span "View Messages" at bounding box center [582, 247] width 98 height 16
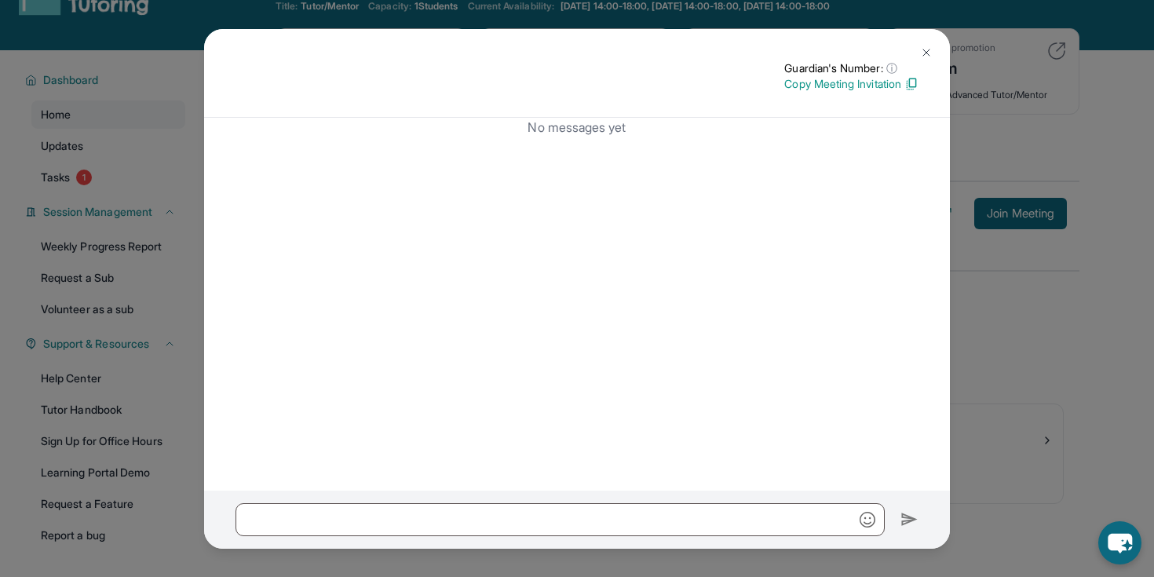
click at [930, 50] on img at bounding box center [926, 52] width 13 height 13
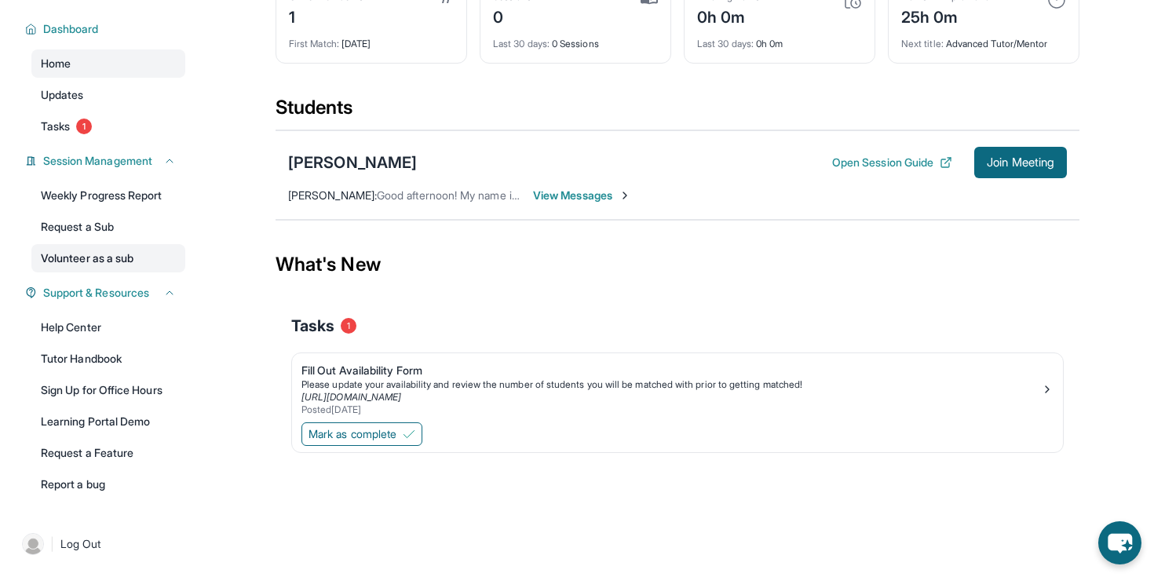
scroll to position [0, 0]
